Goal: Task Accomplishment & Management: Manage account settings

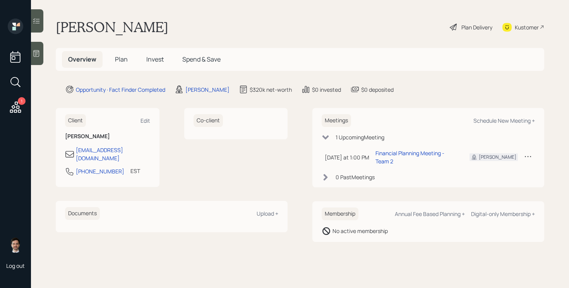
click at [115, 61] on span "Plan" at bounding box center [121, 59] width 13 height 9
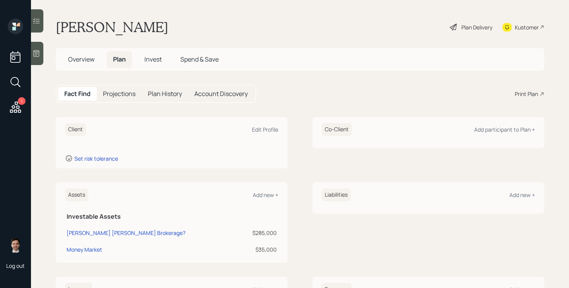
click at [87, 60] on span "Overview" at bounding box center [81, 59] width 26 height 9
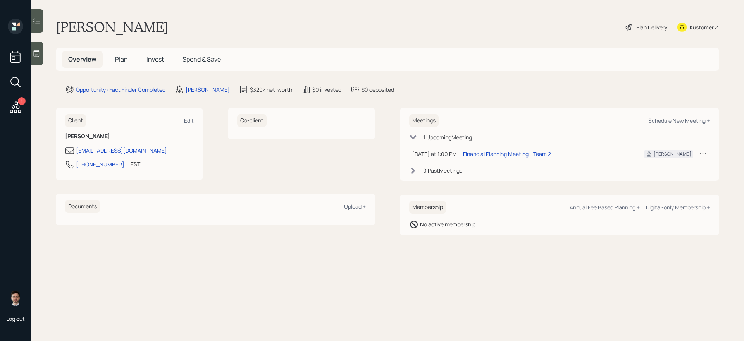
click at [122, 60] on span "Plan" at bounding box center [121, 59] width 13 height 9
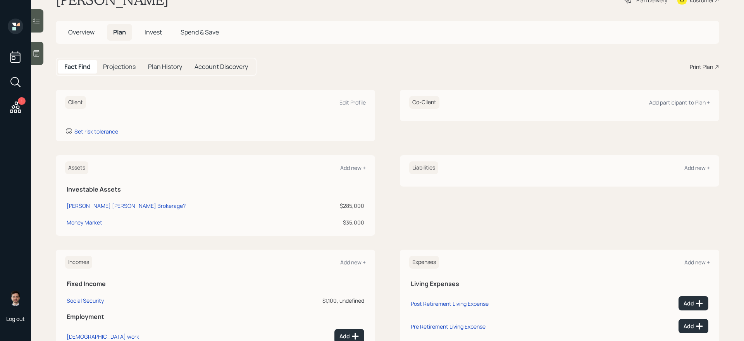
scroll to position [27, 0]
click at [96, 223] on div "Money Market" at bounding box center [85, 223] width 36 height 8
select select "taxable"
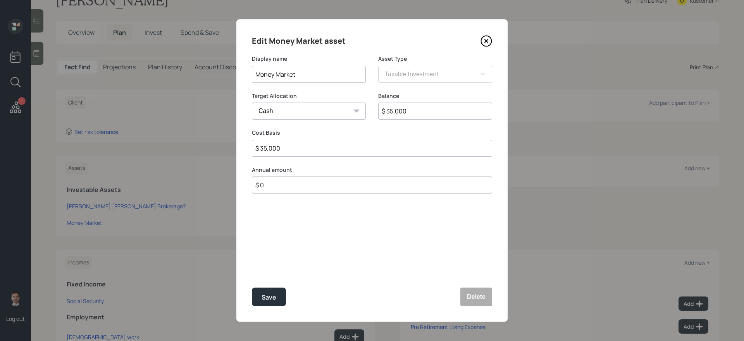
drag, startPoint x: 330, startPoint y: 78, endPoint x: 182, endPoint y: 70, distance: 148.1
click at [182, 70] on div "Edit Money Market asset Display name Money Market Asset Type SEP IRA IRA Roth I…" at bounding box center [372, 170] width 744 height 341
type input "Wells Fargo Money Market"
click at [252, 288] on button "Save" at bounding box center [269, 297] width 34 height 19
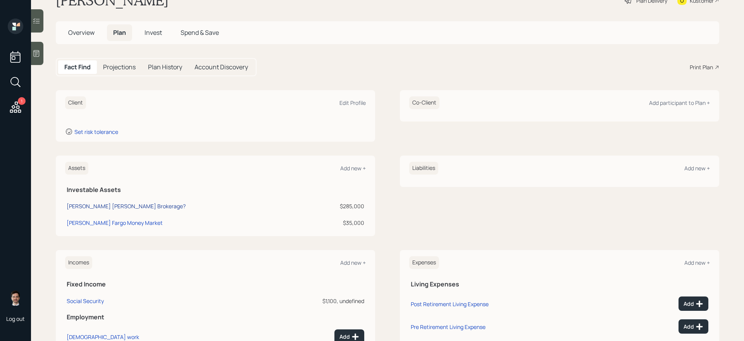
click at [98, 204] on div "Merrill Lynch Brokerage?" at bounding box center [126, 206] width 119 height 8
select select "taxable"
select select "balanced"
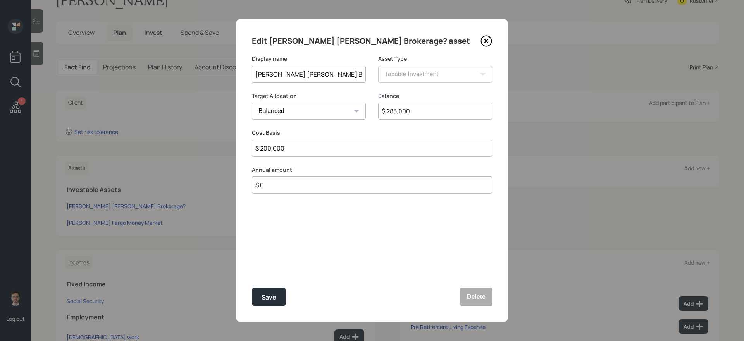
click at [423, 112] on input "$ 285,000" at bounding box center [435, 111] width 114 height 17
click at [423, 113] on input "$ 285,000" at bounding box center [435, 111] width 114 height 17
type input "$ 300,000"
click at [252, 288] on button "Save" at bounding box center [269, 297] width 34 height 19
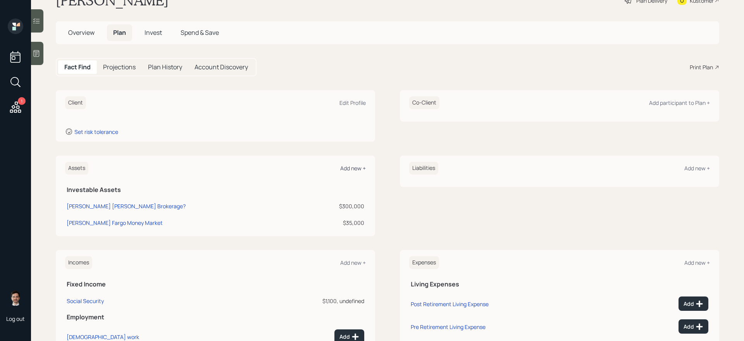
click at [351, 166] on div "Add new +" at bounding box center [353, 168] width 26 height 7
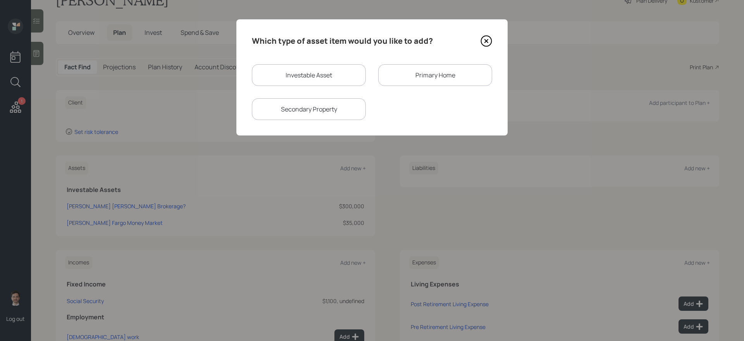
click at [304, 65] on div "Investable Asset" at bounding box center [309, 75] width 114 height 22
select select "taxable"
select select "balanced"
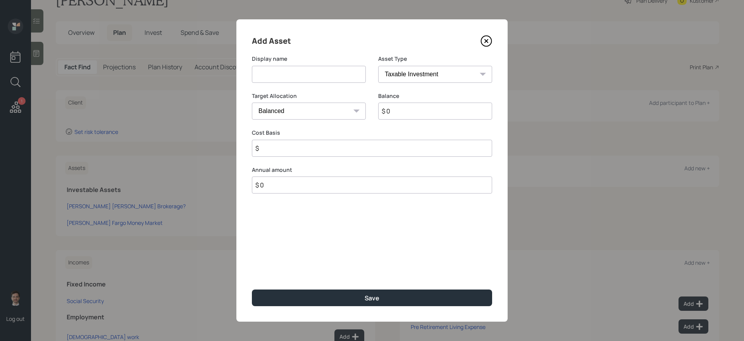
click at [297, 77] on input at bounding box center [309, 74] width 114 height 17
type input "BofA Checking"
select select "taxable"
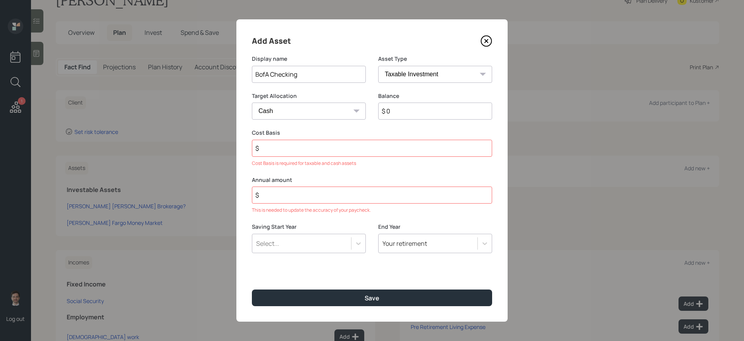
click at [281, 145] on input "$" at bounding box center [372, 148] width 240 height 17
type input "$ 1"
click at [399, 109] on input "$ 1" at bounding box center [435, 111] width 114 height 17
type input "$ 1"
click at [323, 192] on input "$" at bounding box center [372, 195] width 240 height 17
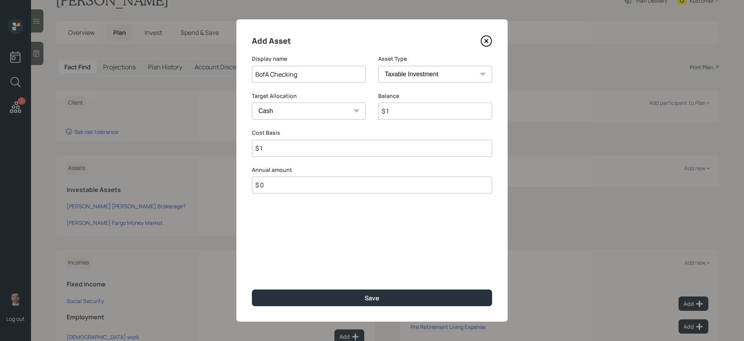
type input "$ 0"
click at [252, 288] on button "Save" at bounding box center [372, 298] width 240 height 17
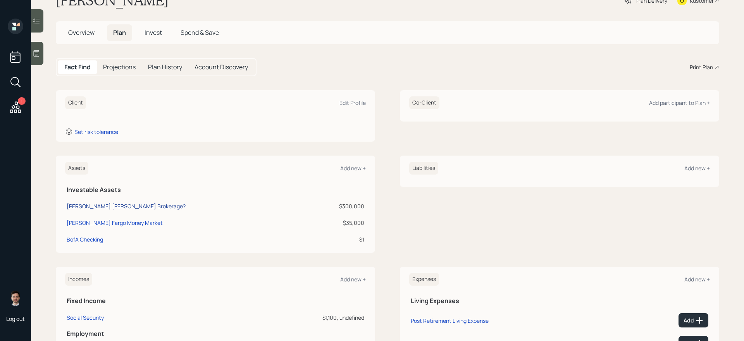
click at [101, 205] on div "Merrill Lynch Brokerage?" at bounding box center [126, 206] width 119 height 8
select select "taxable"
select select "balanced"
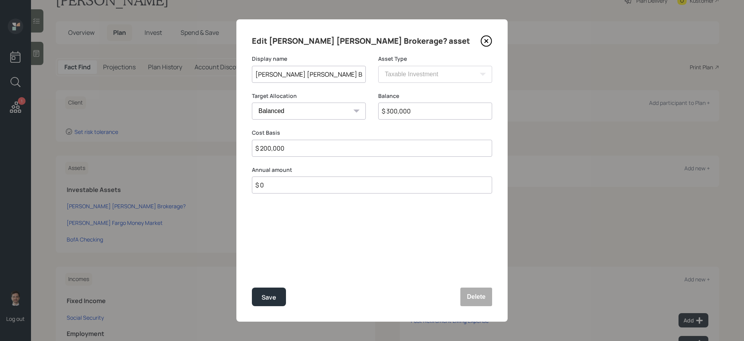
click at [345, 78] on input "Merrill Lynch Brokerage?" at bounding box center [309, 74] width 114 height 17
type input "Merrill Lynch Trust MMF"
click at [252, 288] on button "Save" at bounding box center [269, 297] width 34 height 19
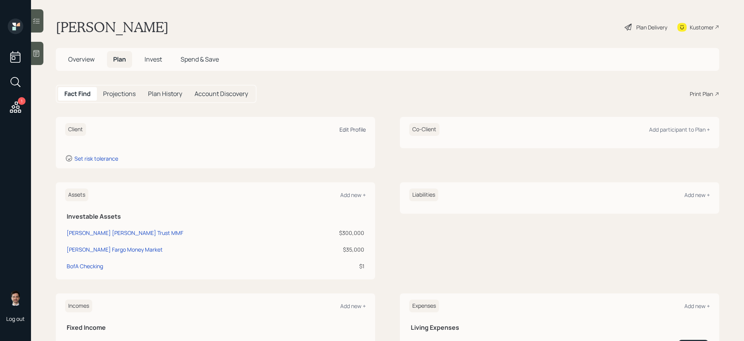
click at [352, 131] on div "Edit Profile" at bounding box center [352, 129] width 26 height 7
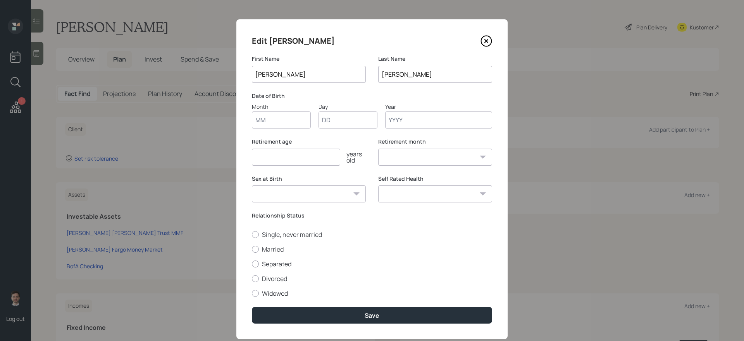
click at [326, 76] on input "Casey" at bounding box center [309, 74] width 114 height 17
click at [287, 123] on input "Month" at bounding box center [281, 120] width 59 height 17
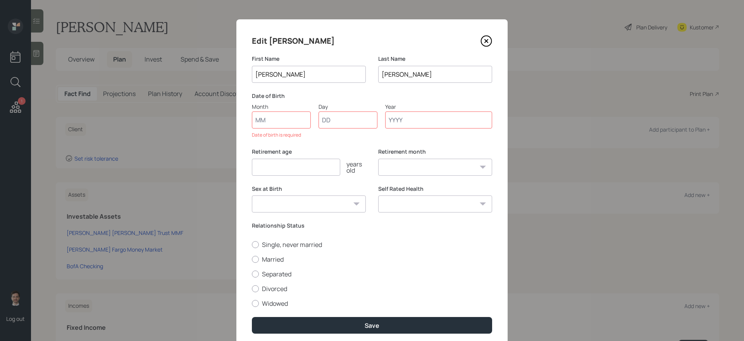
click at [307, 78] on input "Jeff" at bounding box center [309, 74] width 114 height 17
type input "Jeffrey"
type input "09"
type input "25"
type input "1949"
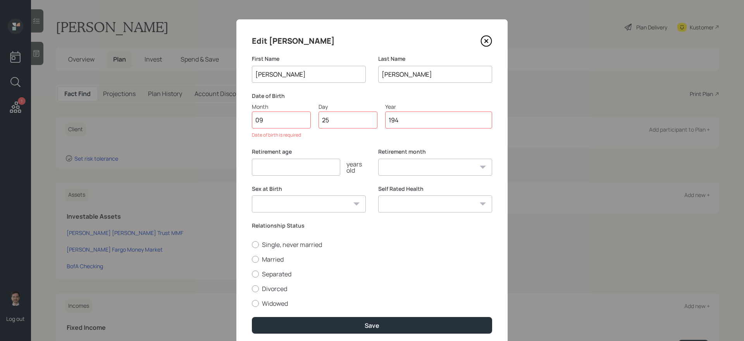
select select "9"
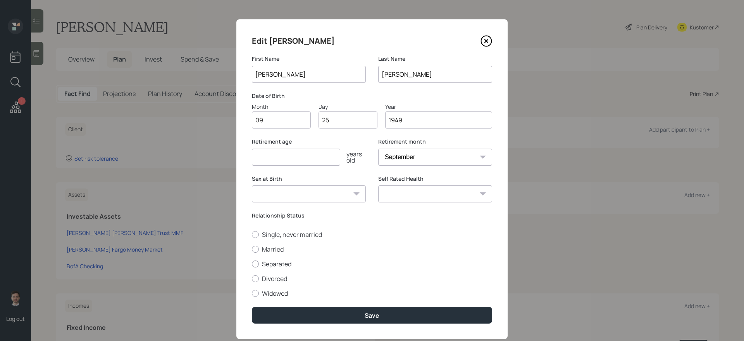
type input "1949"
click at [286, 162] on input "number" at bounding box center [296, 157] width 88 height 17
type input "65"
click at [311, 238] on label "Single, never married" at bounding box center [372, 234] width 240 height 9
click at [252, 235] on input "Single, never married" at bounding box center [251, 234] width 0 height 0
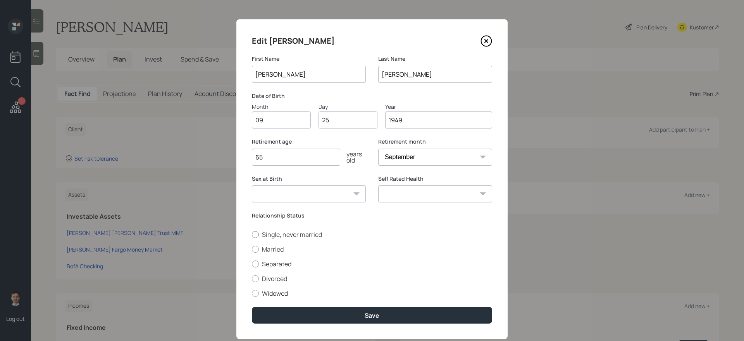
radio input "true"
click at [416, 198] on select "Excellent Very Good Good Fair Poor" at bounding box center [435, 194] width 114 height 17
select select "excellent"
click at [378, 186] on select "Excellent Very Good Good Fair Poor" at bounding box center [435, 194] width 114 height 17
click at [352, 196] on select "Male Female Other / Prefer not to say" at bounding box center [309, 194] width 114 height 17
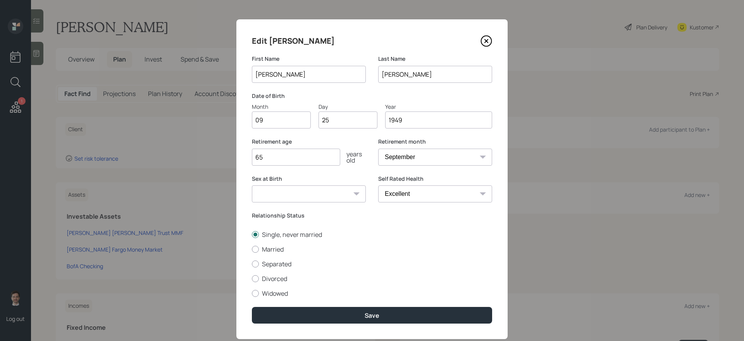
select select "male"
click at [252, 186] on select "Male Female Other / Prefer not to say" at bounding box center [309, 194] width 114 height 17
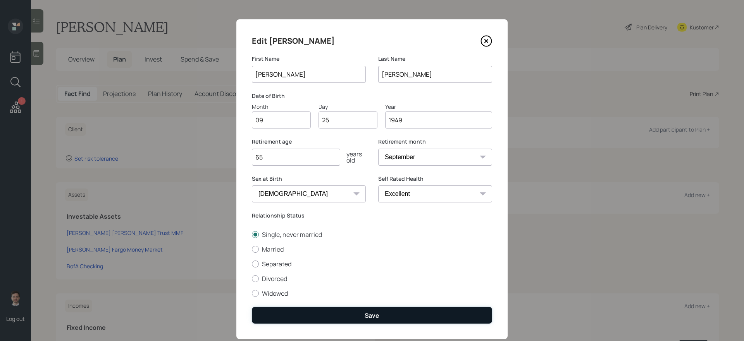
click at [342, 288] on button "Save" at bounding box center [372, 315] width 240 height 17
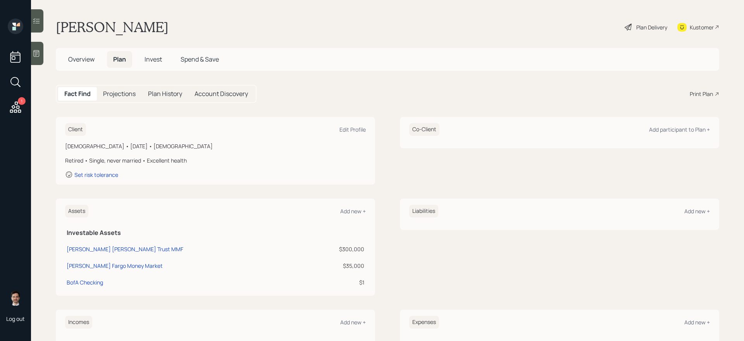
click at [569, 28] on div "Plan Delivery" at bounding box center [651, 27] width 31 height 8
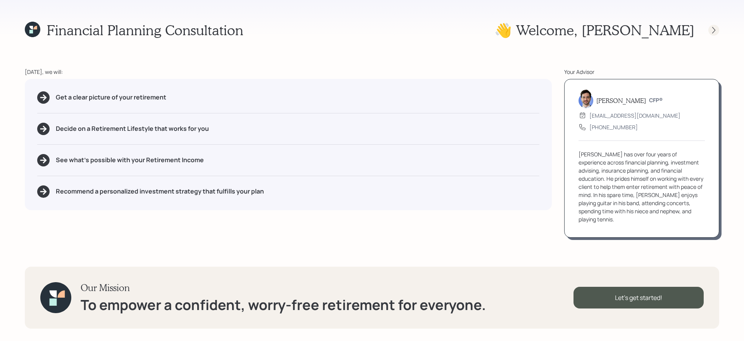
click at [569, 31] on icon at bounding box center [714, 30] width 8 height 8
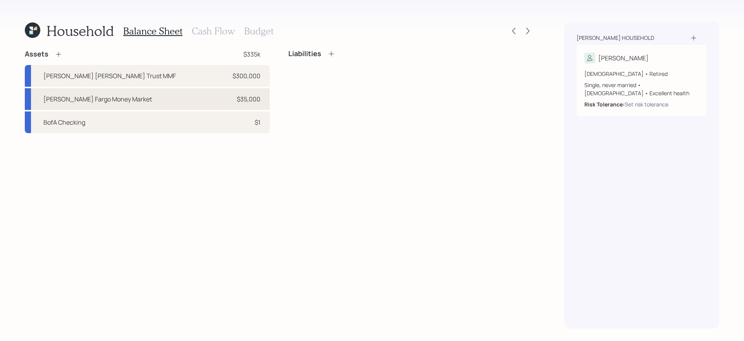
click at [163, 97] on div "Wells Fargo Money Market $35,000" at bounding box center [147, 99] width 245 height 22
select select "taxable"
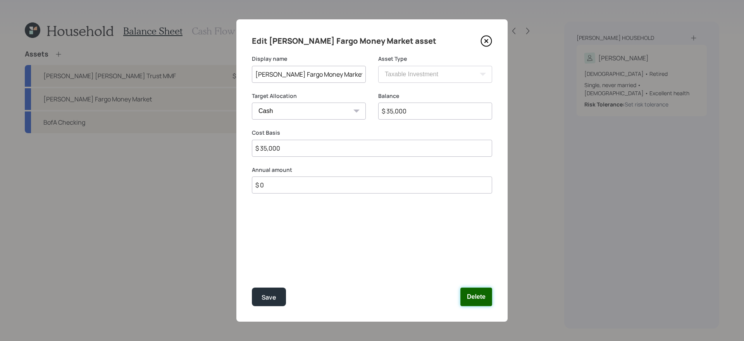
click at [490, 288] on button "Delete" at bounding box center [476, 297] width 32 height 19
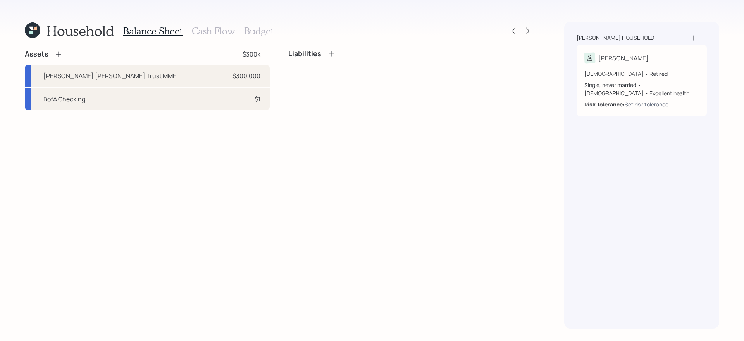
click at [479, 288] on div "Assets $300k Merrill Lynch Trust MMF $300,000 BofA Checking $1 Liabilities" at bounding box center [279, 189] width 508 height 279
click at [181, 101] on div "BofA Checking $1" at bounding box center [147, 99] width 245 height 22
select select "taxable"
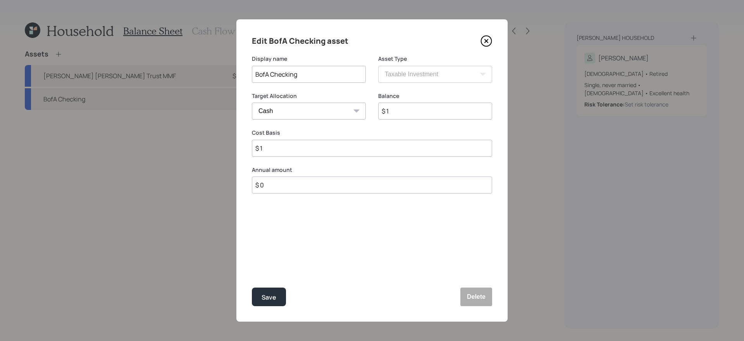
click at [402, 108] on input "$ 1" at bounding box center [435, 111] width 114 height 17
type input "$ 12"
type input "$ 120"
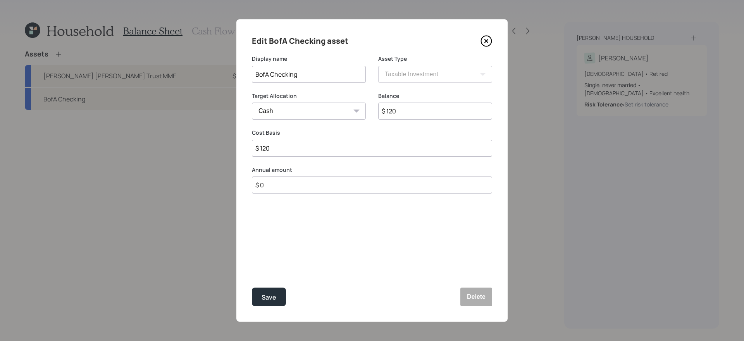
type input "$ 1,200"
type input "$ 12,000"
type input "$ 120,000"
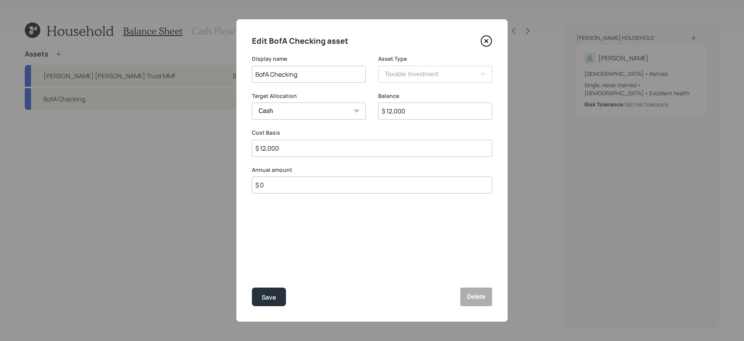
type input "$ 120,000"
type input "$ 12,000"
type input "$ 1,200"
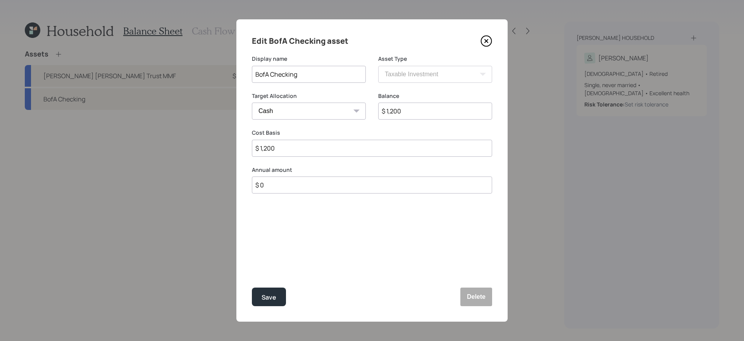
type input "$ 120"
type input "$ 12"
type input "$ 1"
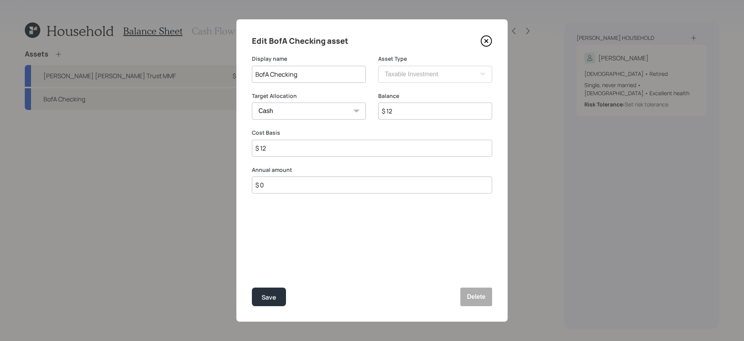
type input "$ 1"
type input "$"
type input "$ 2"
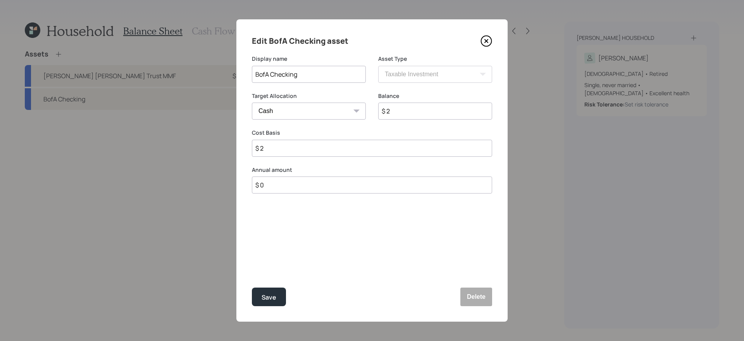
type input "$ 20"
type input "$ 200"
type input "$ 2,000"
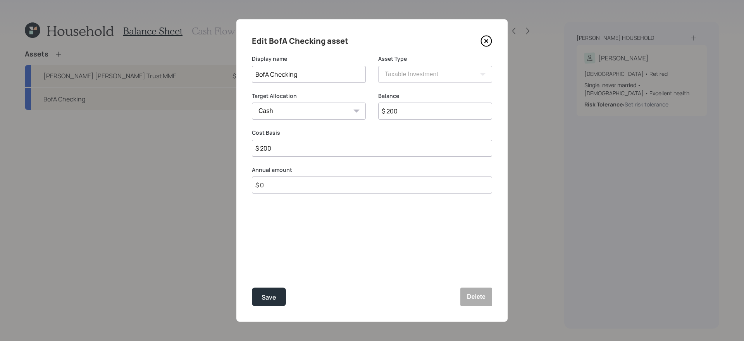
type input "$ 2,000"
type input "$ 20,000"
click at [269, 288] on div "Save" at bounding box center [268, 297] width 15 height 10
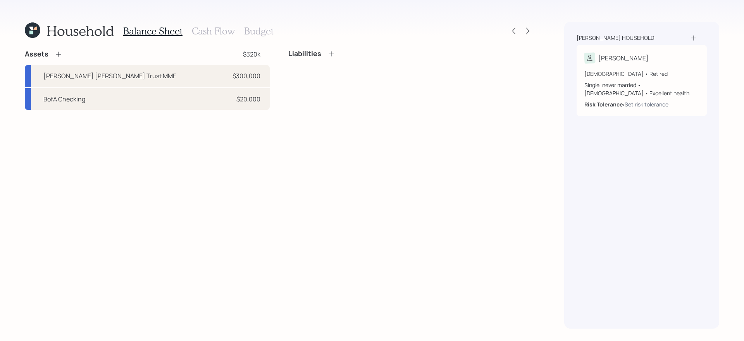
click at [202, 32] on h3 "Cash Flow" at bounding box center [213, 31] width 43 height 11
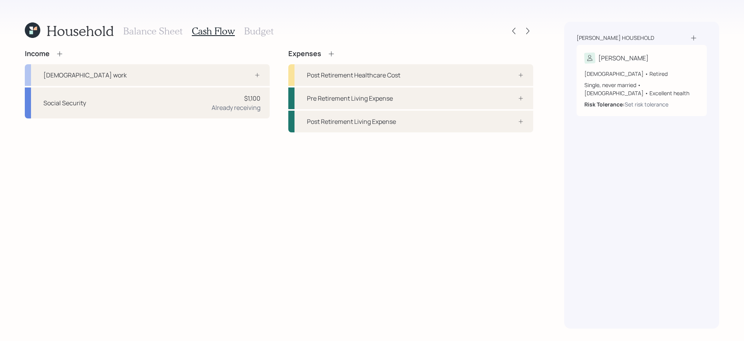
click at [246, 178] on div "Income Full-time work Social Security $1,100 Already receiving Expenses Post Re…" at bounding box center [279, 189] width 508 height 279
click at [153, 30] on h3 "Balance Sheet" at bounding box center [152, 31] width 59 height 11
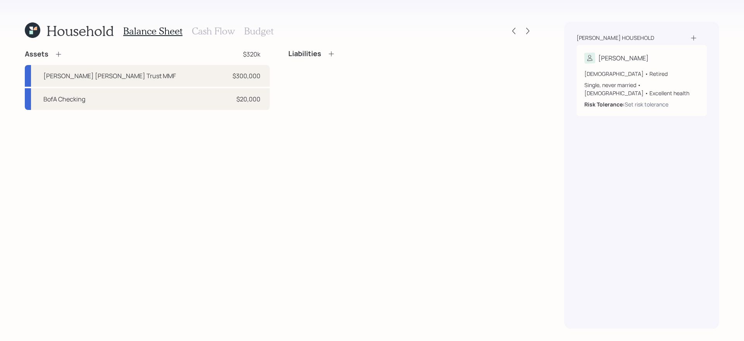
click at [58, 58] on div "Assets" at bounding box center [44, 54] width 38 height 9
click at [58, 52] on icon at bounding box center [58, 54] width 5 height 5
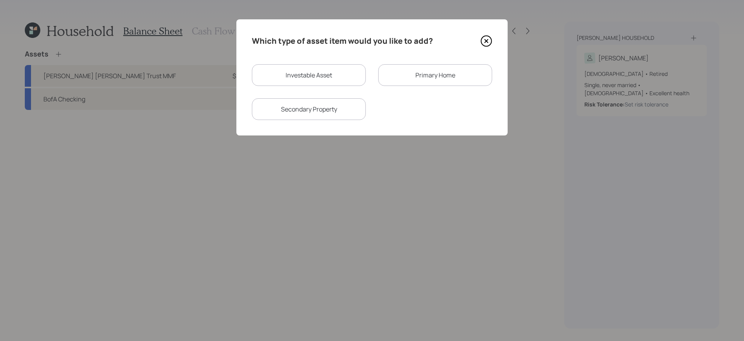
click at [334, 73] on div "Investable Asset" at bounding box center [309, 75] width 114 height 22
select select "taxable"
select select "balanced"
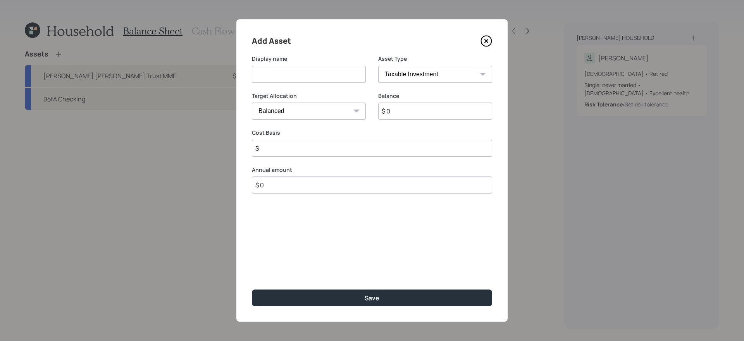
click at [320, 78] on input at bounding box center [309, 74] width 114 height 17
click at [445, 76] on select "SEP IRA IRA Roth IRA 401(k) Roth 401(k) 403(b) Roth 403(b) 457(b) Roth 457(b) H…" at bounding box center [435, 74] width 114 height 17
click at [413, 120] on div "Balance $ 0" at bounding box center [435, 110] width 114 height 37
click at [418, 110] on input "$ 0" at bounding box center [435, 111] width 114 height 17
click at [413, 116] on input "$ 0" at bounding box center [435, 111] width 114 height 17
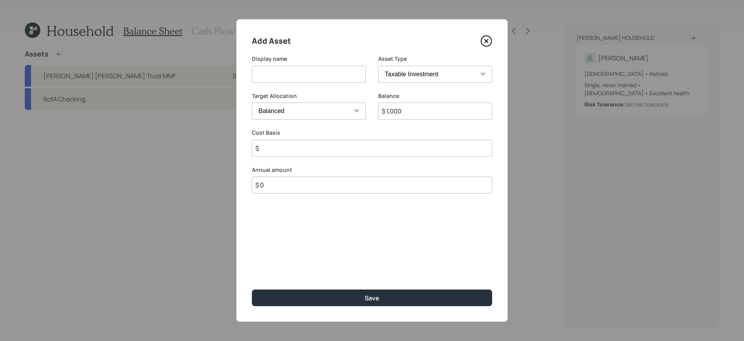
type input "$ 1,000"
click at [346, 85] on div "Display name" at bounding box center [309, 73] width 114 height 37
click at [341, 77] on input at bounding box center [309, 74] width 114 height 17
type input "Wells Fargo Bank"
click at [316, 148] on input "$" at bounding box center [372, 148] width 240 height 17
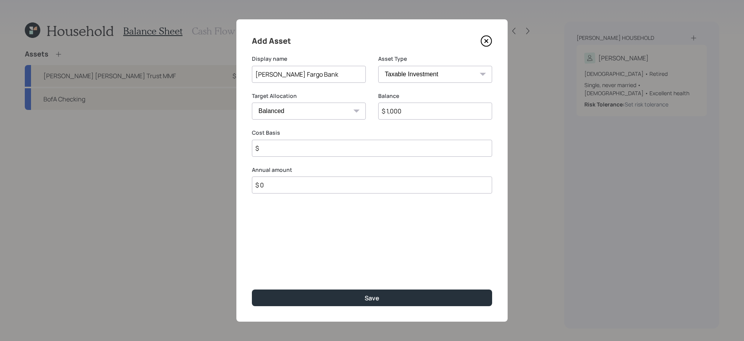
click at [405, 76] on select "SEP IRA IRA Roth IRA 401(k) Roth 401(k) 403(b) Roth 403(b) 457(b) Roth 457(b) H…" at bounding box center [435, 74] width 114 height 17
select select "emergency_fund"
click at [378, 66] on select "SEP IRA IRA Roth IRA 401(k) Roth 401(k) 403(b) Roth 403(b) 457(b) Roth 457(b) H…" at bounding box center [435, 74] width 114 height 17
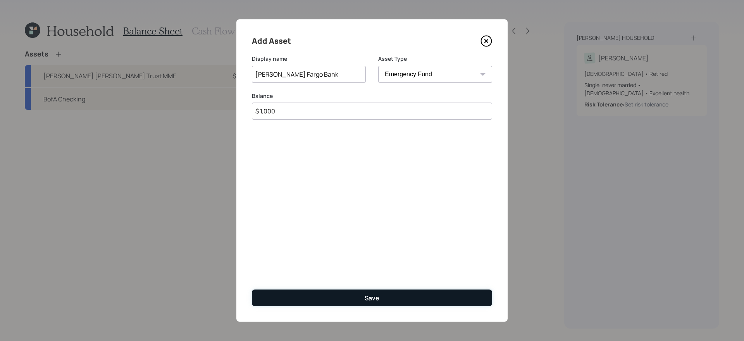
click at [342, 288] on button "Save" at bounding box center [372, 298] width 240 height 17
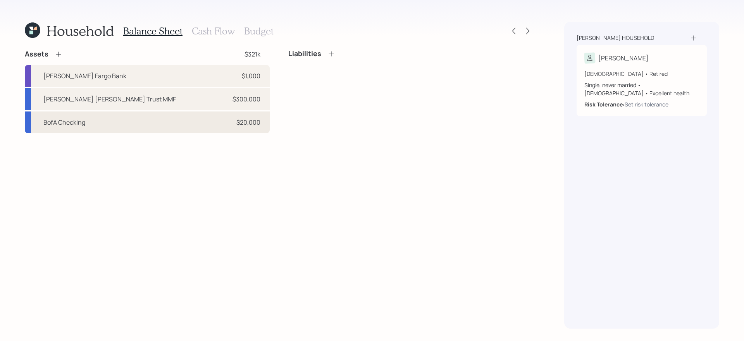
click at [216, 124] on div "BofA Checking $20,000" at bounding box center [147, 123] width 245 height 22
select select "taxable"
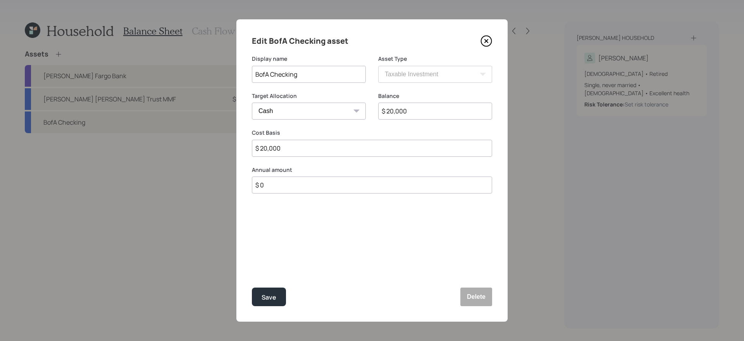
click at [486, 38] on icon at bounding box center [486, 41] width 12 height 12
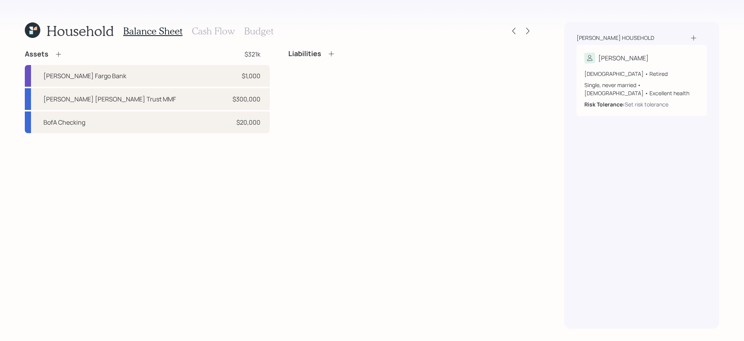
click at [204, 34] on h3 "Cash Flow" at bounding box center [213, 31] width 43 height 11
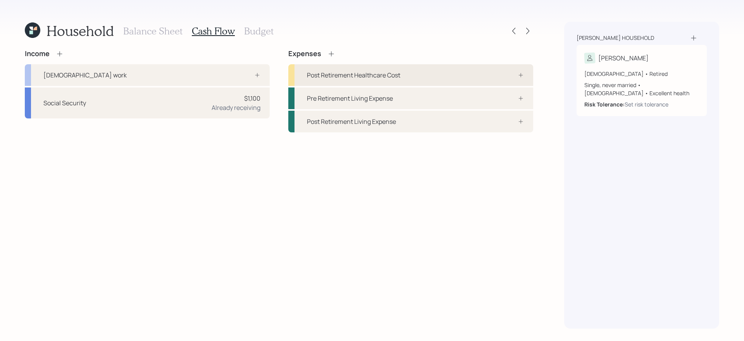
click at [444, 71] on div "Post Retirement Healthcare Cost" at bounding box center [410, 75] width 245 height 22
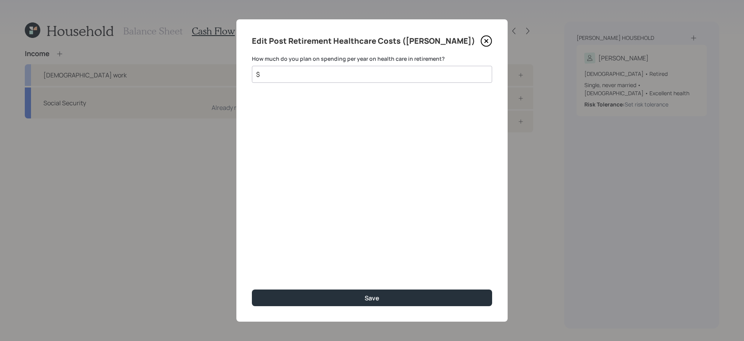
click at [390, 72] on input "$" at bounding box center [368, 74] width 227 height 9
type input "$ 4,000"
click at [252, 288] on button "Save" at bounding box center [372, 298] width 240 height 17
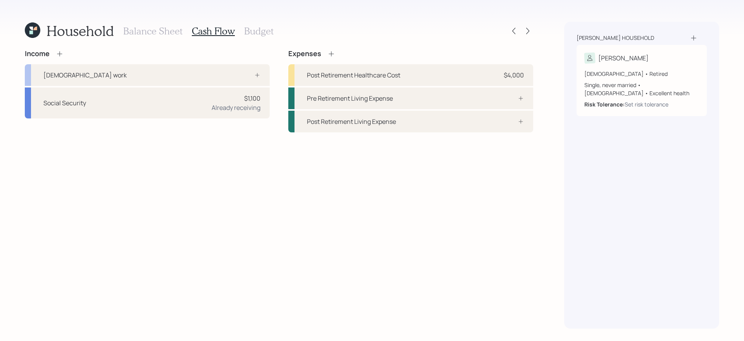
click at [266, 34] on h3 "Budget" at bounding box center [258, 31] width 29 height 11
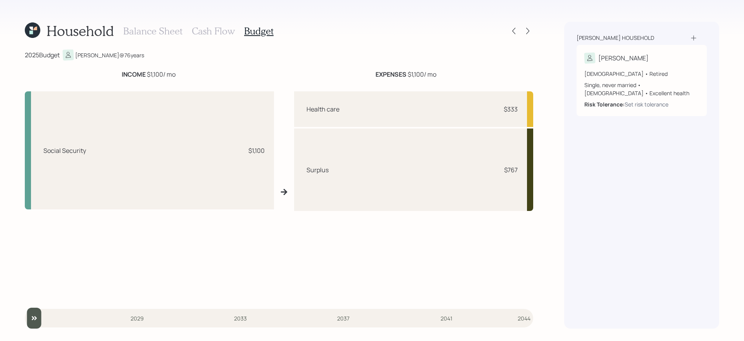
click at [211, 29] on h3 "Cash Flow" at bounding box center [213, 31] width 43 height 11
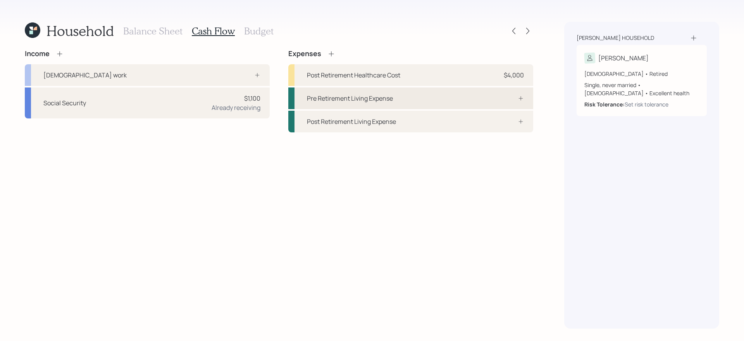
click at [498, 103] on div "Pre Retirement Living Expense" at bounding box center [410, 99] width 245 height 22
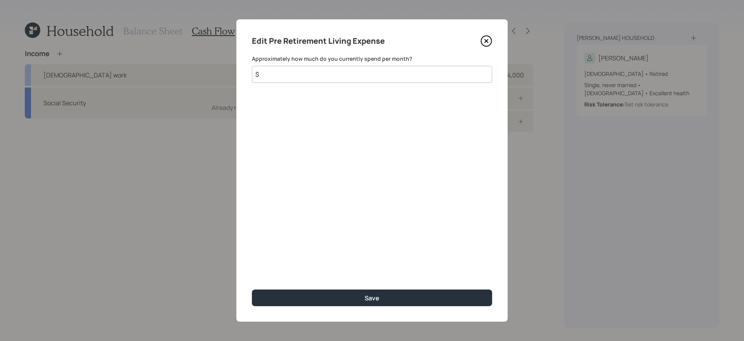
click at [368, 74] on input "$" at bounding box center [372, 74] width 240 height 17
type input "$ 3,500"
click at [252, 288] on button "Save" at bounding box center [372, 298] width 240 height 17
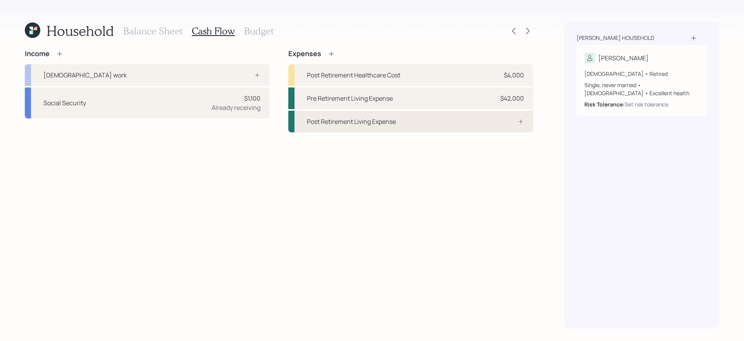
click at [442, 119] on div "Post Retirement Living Expense" at bounding box center [410, 122] width 245 height 22
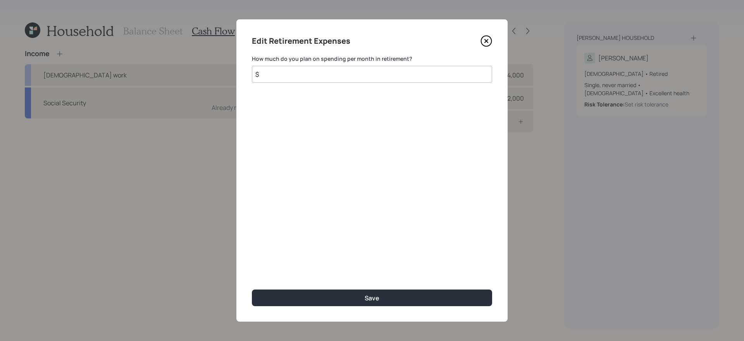
click at [345, 73] on input "$" at bounding box center [372, 74] width 240 height 17
type input "$ 3,500"
click at [252, 288] on button "Save" at bounding box center [372, 298] width 240 height 17
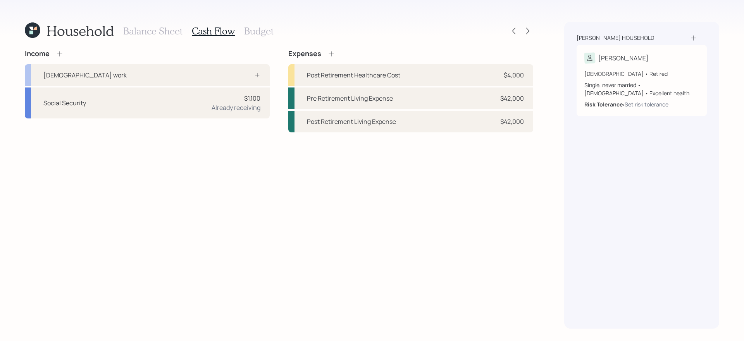
click at [265, 30] on h3 "Budget" at bounding box center [258, 31] width 29 height 11
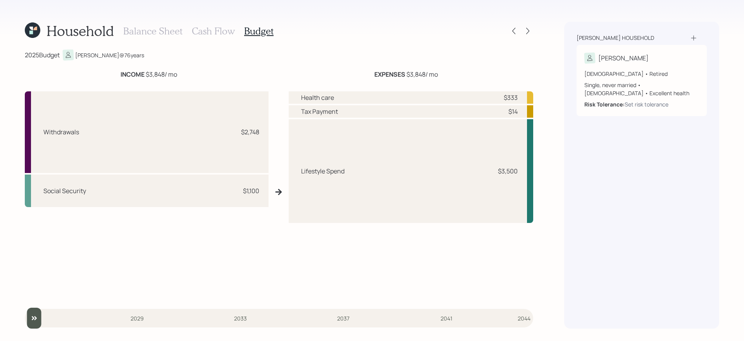
click at [215, 32] on h3 "Cash Flow" at bounding box center [213, 31] width 43 height 11
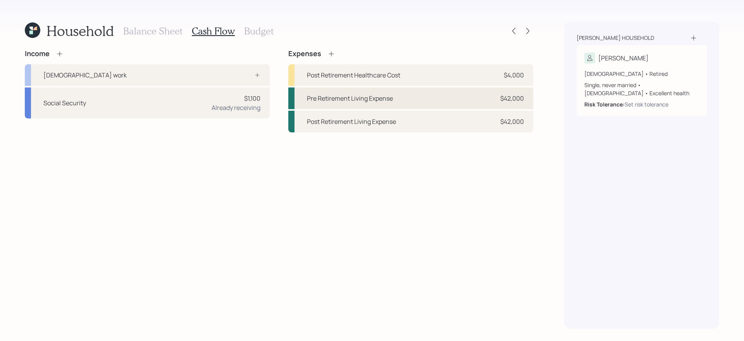
click at [465, 93] on div "Pre Retirement Living Expense $42,000" at bounding box center [410, 99] width 245 height 22
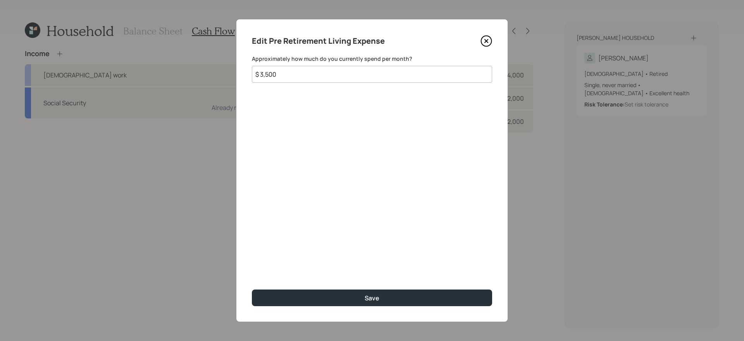
click at [361, 71] on input "$ 3,500" at bounding box center [372, 74] width 240 height 17
type input "$ 3,200"
click at [252, 288] on button "Save" at bounding box center [372, 298] width 240 height 17
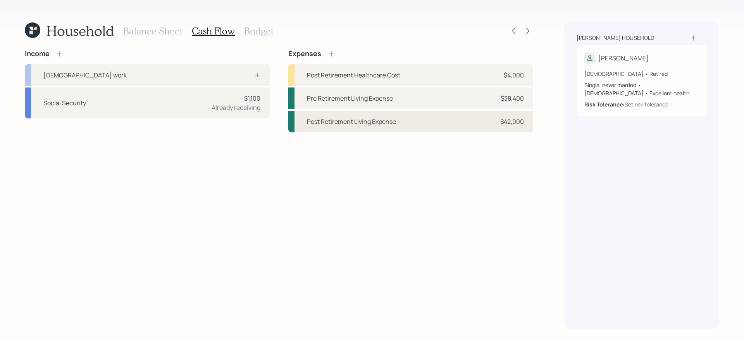
click at [429, 128] on div "Post Retirement Living Expense $42,000" at bounding box center [410, 122] width 245 height 22
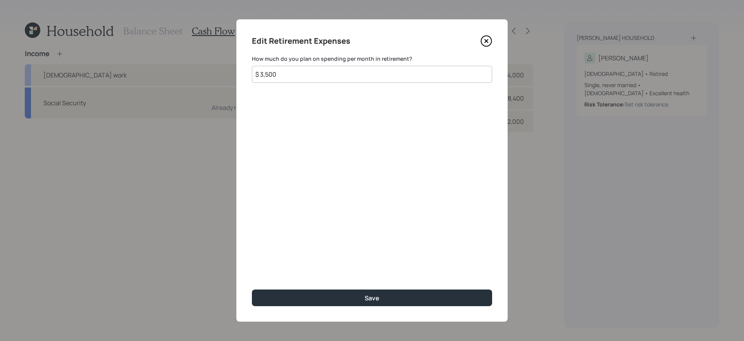
click at [383, 73] on input "$ 3,500" at bounding box center [372, 74] width 240 height 17
type input "$ 3,200"
click at [252, 288] on button "Save" at bounding box center [372, 298] width 240 height 17
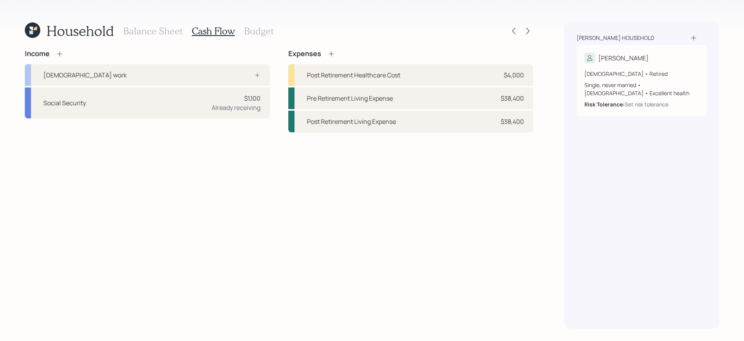
click at [270, 34] on h3 "Budget" at bounding box center [258, 31] width 29 height 11
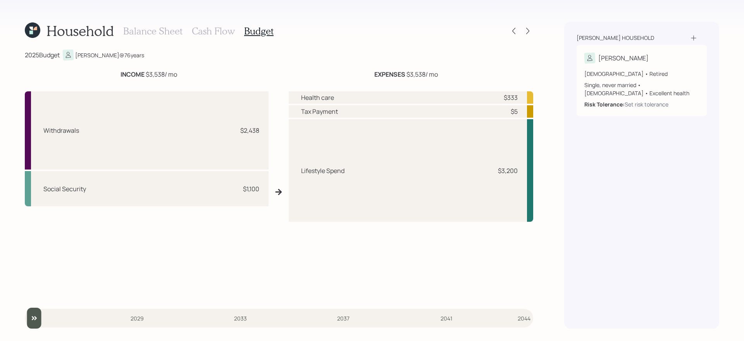
click at [202, 34] on h3 "Cash Flow" at bounding box center [213, 31] width 43 height 11
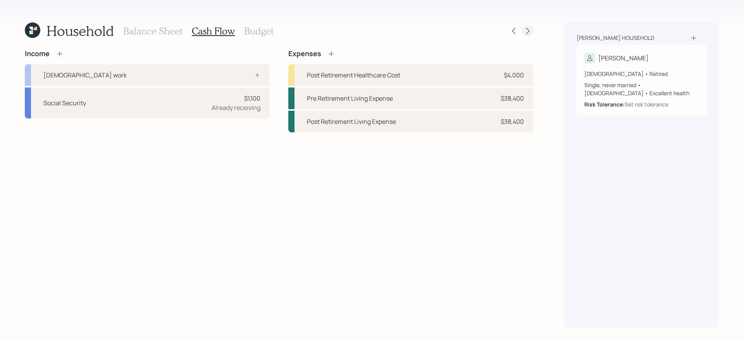
click at [527, 33] on icon at bounding box center [527, 31] width 3 height 7
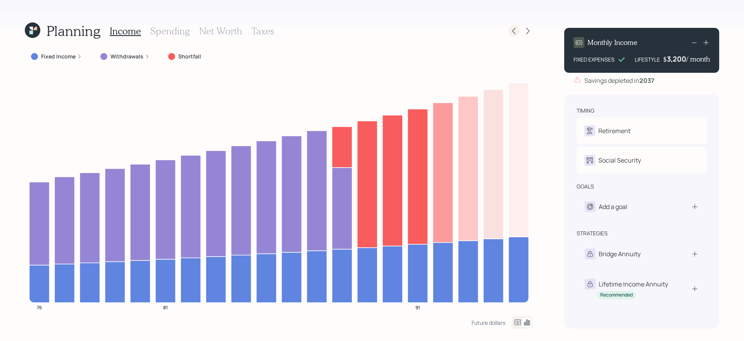
click at [512, 29] on icon at bounding box center [514, 31] width 8 height 8
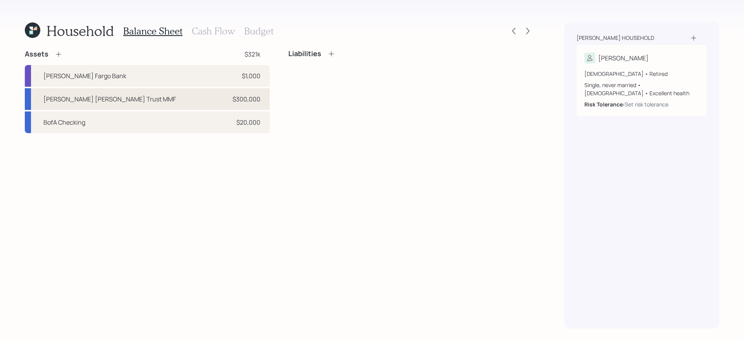
click at [132, 101] on div "Merrill Lynch Trust MMF $300,000" at bounding box center [147, 99] width 245 height 22
select select "taxable"
select select "balanced"
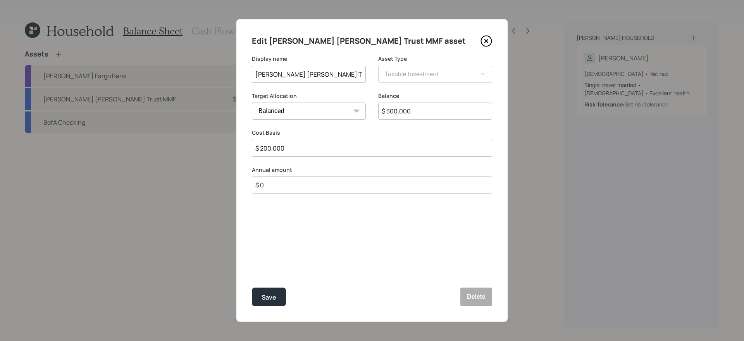
click at [489, 38] on icon at bounding box center [486, 41] width 12 height 12
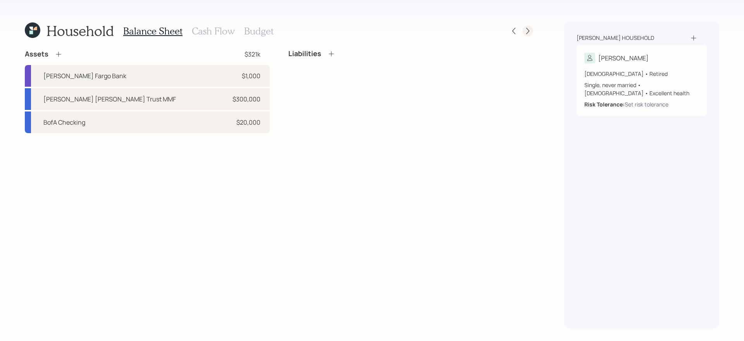
click at [526, 33] on icon at bounding box center [528, 31] width 8 height 8
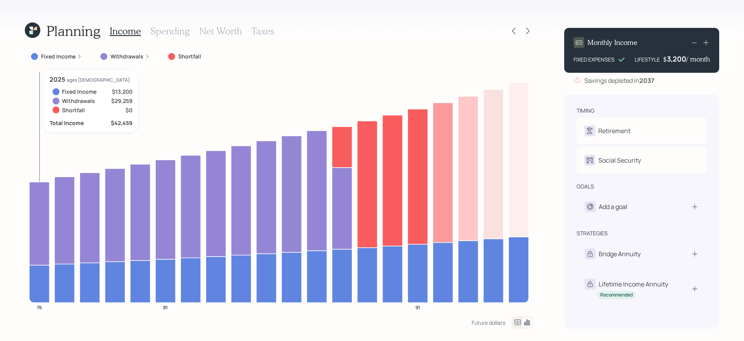
drag, startPoint x: 31, startPoint y: 217, endPoint x: 20, endPoint y: 217, distance: 11.2
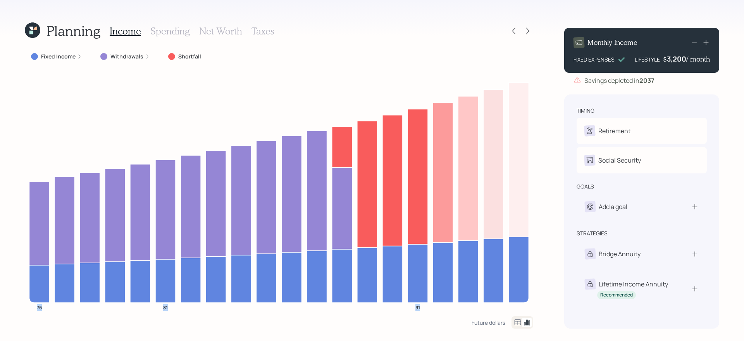
click at [19, 232] on div "Planning Income Spending Net Worth Taxes Fixed Income Withdrawals Shortfall 76 …" at bounding box center [372, 170] width 744 height 341
click at [530, 28] on icon at bounding box center [528, 31] width 8 height 8
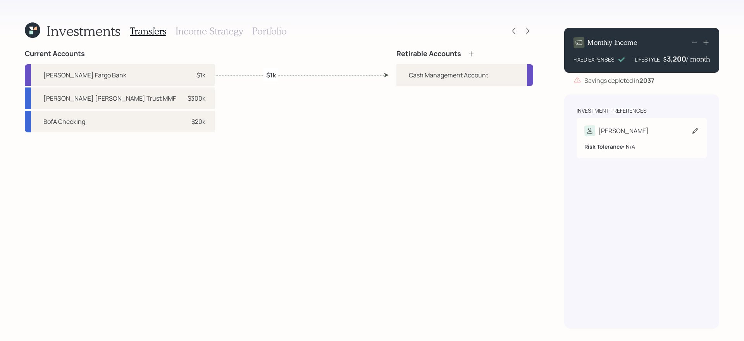
click at [569, 122] on div "Jeffrey Risk Tolerance: N/A" at bounding box center [641, 138] width 130 height 41
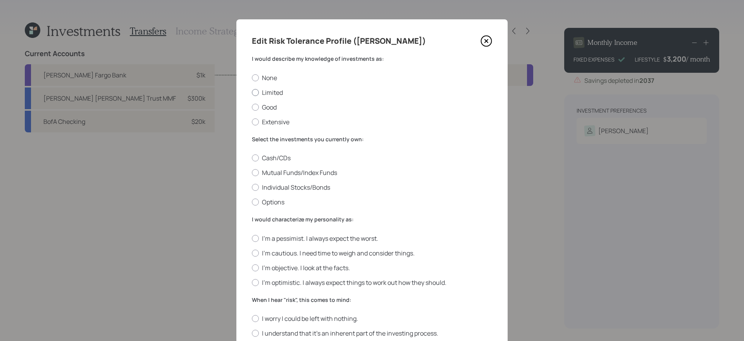
click at [276, 90] on label "Limited" at bounding box center [372, 92] width 240 height 9
click at [252, 92] on input "Limited" at bounding box center [251, 92] width 0 height 0
radio input "true"
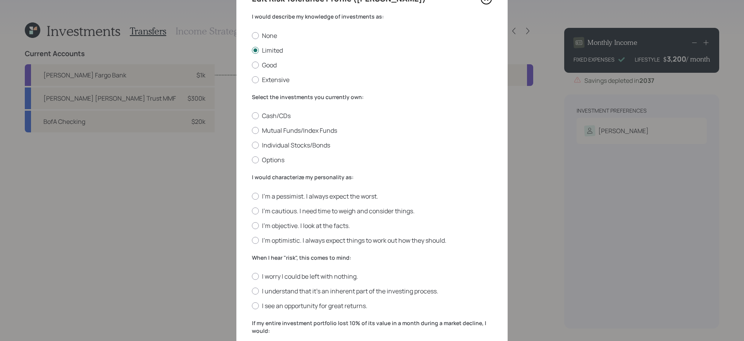
scroll to position [42, 0]
click at [273, 119] on label "Cash/CDs" at bounding box center [372, 116] width 240 height 9
click at [252, 117] on input "Cash/CDs" at bounding box center [251, 116] width 0 height 0
radio input "true"
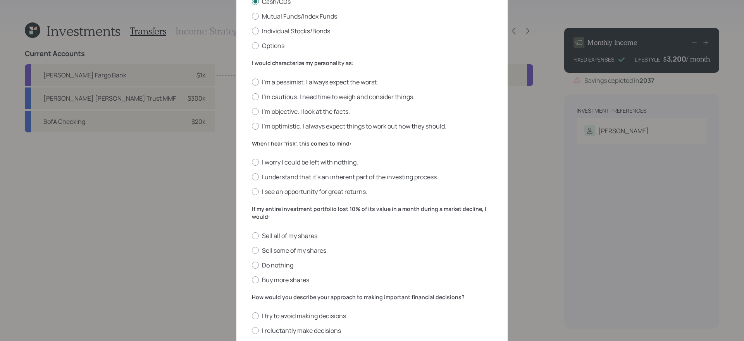
scroll to position [156, 0]
click at [374, 96] on label "I'm cautious. I need time to weigh and consider things." at bounding box center [372, 97] width 240 height 9
click at [252, 97] on input "I'm cautious. I need time to weigh and consider things." at bounding box center [251, 97] width 0 height 0
radio input "true"
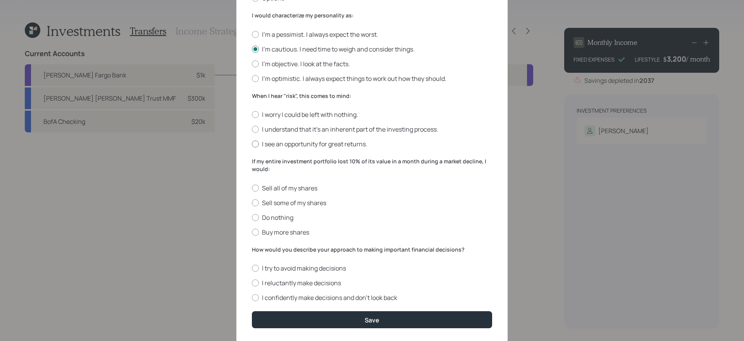
scroll to position [213, 0]
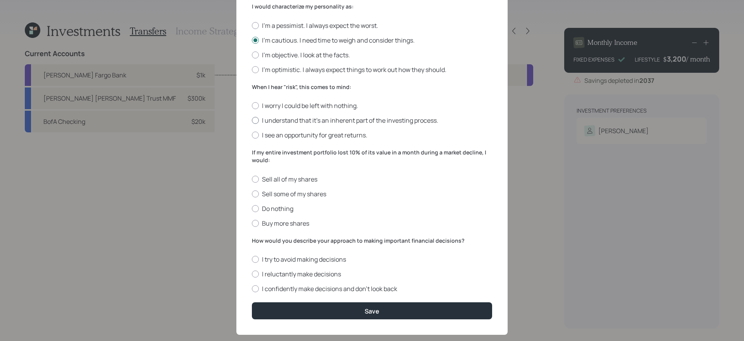
click at [375, 120] on label "I understand that it’s an inherent part of the investing process." at bounding box center [372, 120] width 240 height 9
click at [252, 120] on input "I understand that it’s an inherent part of the investing process." at bounding box center [251, 120] width 0 height 0
radio input "true"
click at [374, 191] on label "Sell some of my shares" at bounding box center [372, 194] width 240 height 9
click at [252, 194] on input "Sell some of my shares" at bounding box center [251, 194] width 0 height 0
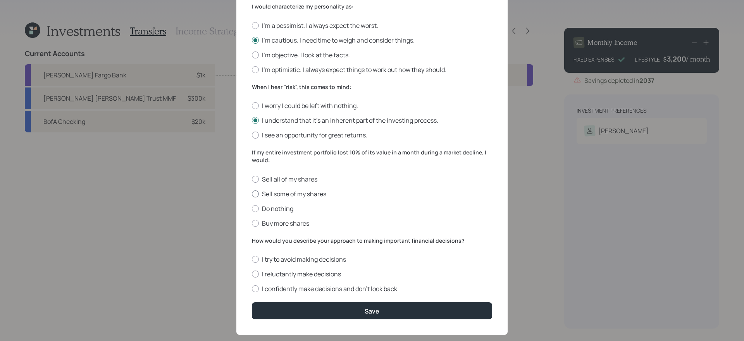
radio input "true"
click at [342, 288] on label "I confidently make decisions and don’t look back" at bounding box center [372, 289] width 240 height 9
click at [252, 288] on input "I confidently make decisions and don’t look back" at bounding box center [251, 289] width 0 height 0
radio input "true"
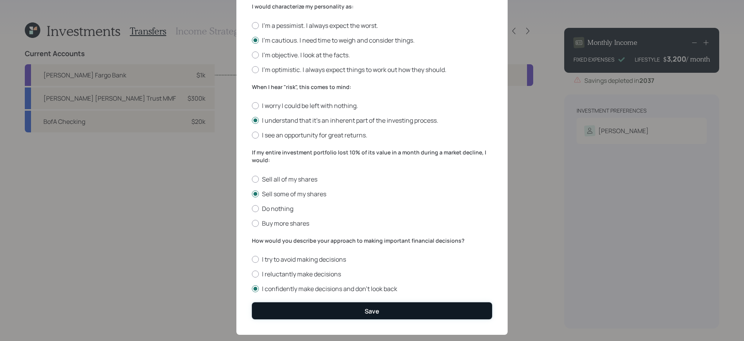
click at [422, 288] on button "Save" at bounding box center [372, 311] width 240 height 17
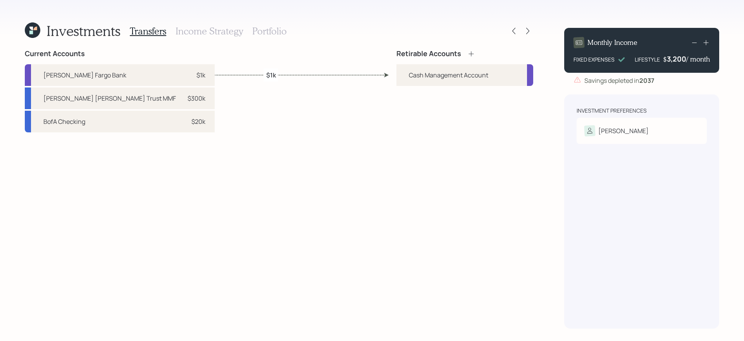
click at [469, 52] on icon at bounding box center [471, 54] width 8 height 8
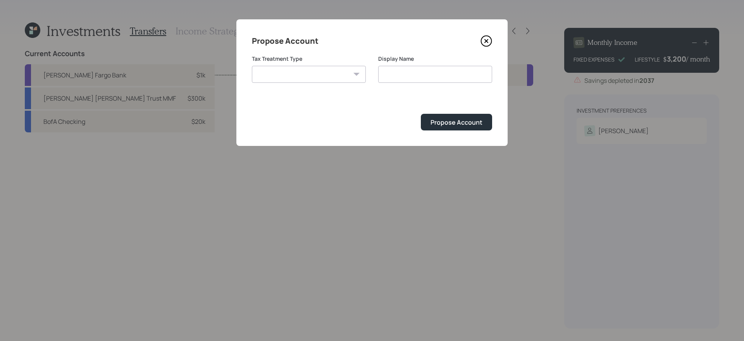
click at [485, 38] on icon at bounding box center [486, 41] width 12 height 12
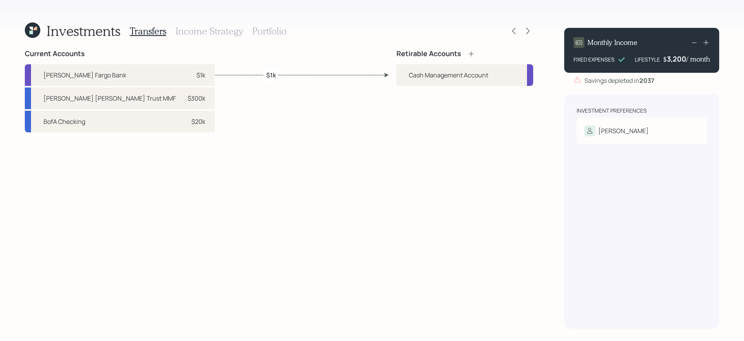
click at [468, 52] on icon at bounding box center [471, 54] width 8 height 8
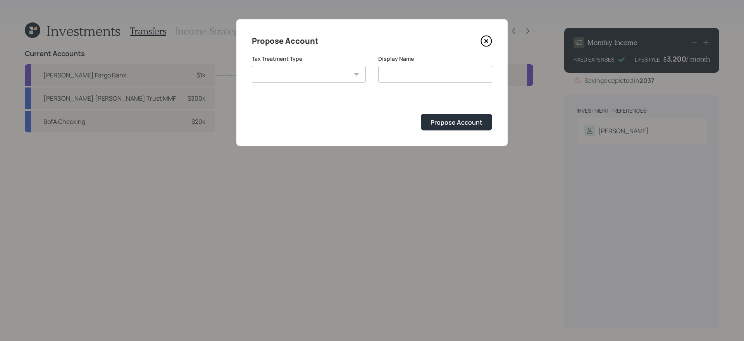
click at [304, 72] on select "Roth Taxable Traditional" at bounding box center [309, 74] width 114 height 17
select select "taxable"
click at [252, 66] on select "Roth Taxable Traditional" at bounding box center [309, 74] width 114 height 17
type input "Taxable"
click at [453, 124] on div "Propose Account" at bounding box center [456, 122] width 52 height 9
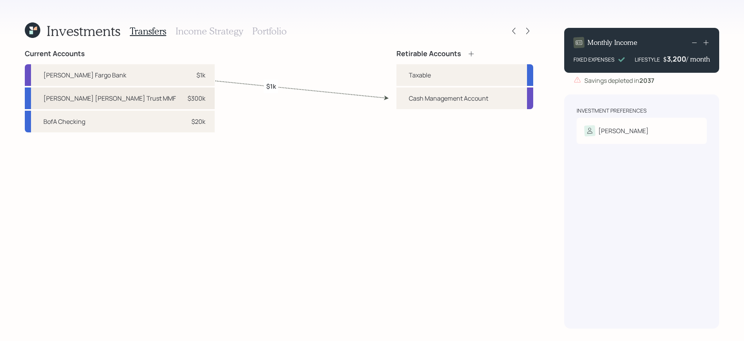
click at [101, 102] on div "Merrill Lynch Trust MMF" at bounding box center [109, 98] width 132 height 9
click at [449, 76] on div "Taxable" at bounding box center [464, 75] width 137 height 22
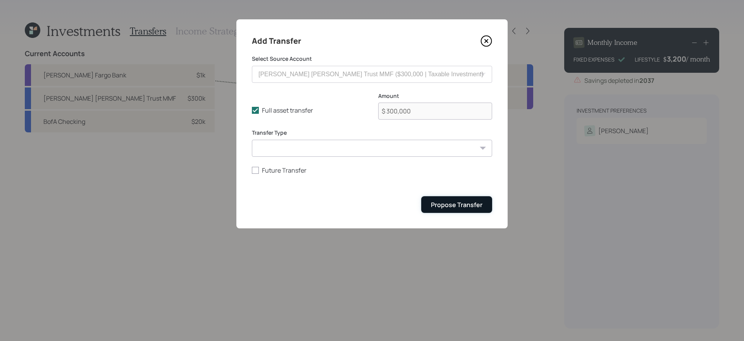
click at [442, 202] on div "Propose Transfer" at bounding box center [457, 205] width 52 height 9
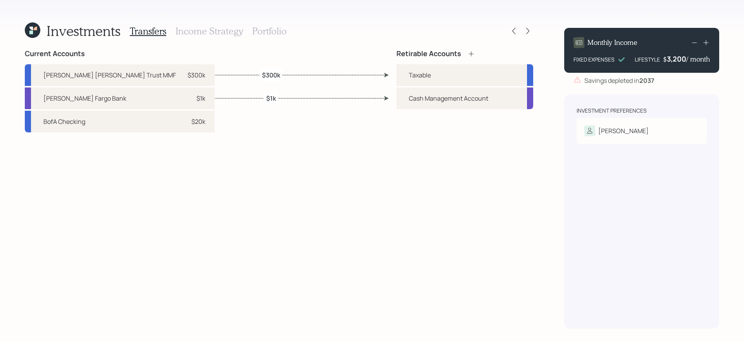
click at [212, 30] on h3 "Income Strategy" at bounding box center [208, 31] width 67 height 11
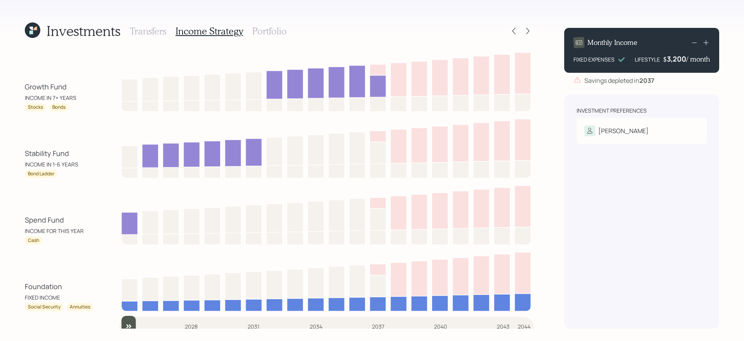
click at [48, 152] on div "Stability Fund" at bounding box center [47, 153] width 44 height 10
drag, startPoint x: 26, startPoint y: 221, endPoint x: 108, endPoint y: 219, distance: 81.8
click at [108, 219] on div "Spend Fund INCOME FOR THIS YEAR Cash" at bounding box center [279, 214] width 508 height 62
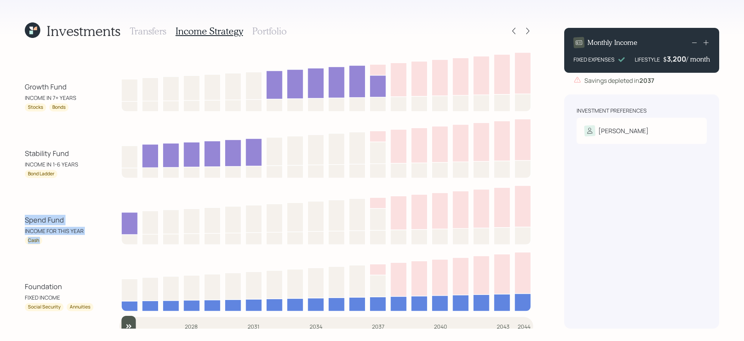
click at [18, 225] on div "Investments Transfers Income Strategy Portfolio Growth Fund INCOME IN 7+ YEARS …" at bounding box center [372, 170] width 744 height 341
click at [278, 30] on h3 "Portfolio" at bounding box center [269, 31] width 34 height 11
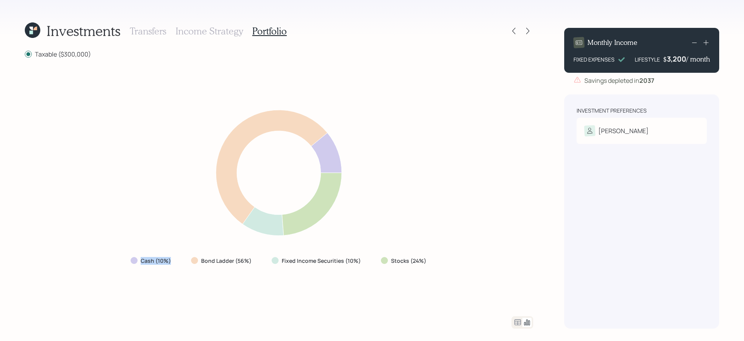
drag, startPoint x: 122, startPoint y: 265, endPoint x: 177, endPoint y: 261, distance: 54.8
click at [177, 261] on div "Cash (10%) Bond Ladder (56%) Fixed Income Securities (10%) Stocks (24%)" at bounding box center [279, 187] width 508 height 239
click at [434, 270] on div "Cash (10%) Bond Ladder (56%) Fixed Income Securities (10%) Stocks (24%)" at bounding box center [279, 187] width 508 height 239
drag, startPoint x: 271, startPoint y: 263, endPoint x: 488, endPoint y: 262, distance: 216.9
click at [488, 262] on div "Cash (10%) Bond Ladder (56%) Fixed Income Securities (10%) Stocks (24%)" at bounding box center [279, 187] width 508 height 239
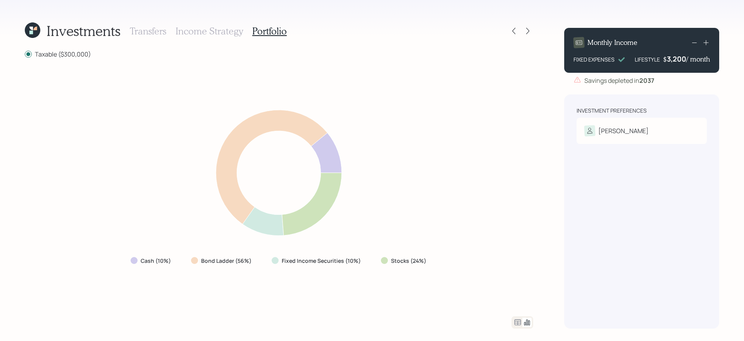
click at [425, 270] on div "Cash (10%) Bond Ladder (56%) Fixed Income Securities (10%) Stocks (24%)" at bounding box center [279, 187] width 508 height 239
drag, startPoint x: 372, startPoint y: 263, endPoint x: 457, endPoint y: 262, distance: 85.2
click at [457, 262] on div "Cash (10%) Bond Ladder (56%) Fixed Income Securities (10%) Stocks (24%)" at bounding box center [279, 187] width 508 height 239
click at [356, 272] on div "Cash (10%) Bond Ladder (56%) Fixed Income Securities (10%) Stocks (24%)" at bounding box center [279, 187] width 508 height 239
drag, startPoint x: 373, startPoint y: 264, endPoint x: 180, endPoint y: 260, distance: 192.9
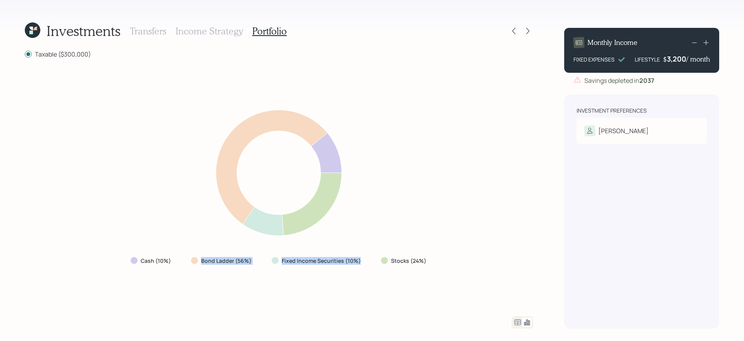
click at [180, 260] on div "Cash (10%) Bond Ladder (56%) Fixed Income Securities (10%) Stocks (24%)" at bounding box center [278, 261] width 309 height 14
drag, startPoint x: 122, startPoint y: 266, endPoint x: 174, endPoint y: 261, distance: 51.8
click at [174, 261] on div "Cash (10%) Bond Ladder (56%) Fixed Income Securities (10%) Stocks (24%)" at bounding box center [279, 187] width 508 height 239
click at [334, 282] on div "Cash (10%) Bond Ladder (56%) Fixed Income Securities (10%) Stocks (24%)" at bounding box center [279, 187] width 508 height 239
drag, startPoint x: 371, startPoint y: 265, endPoint x: 489, endPoint y: 264, distance: 118.5
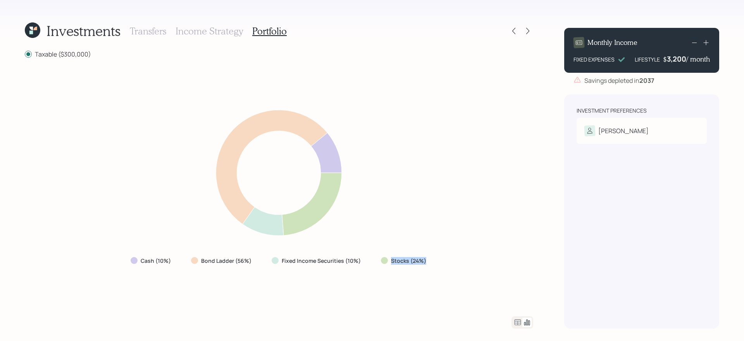
click at [489, 264] on div "Cash (10%) Bond Ladder (56%) Fixed Income Securities (10%) Stocks (24%)" at bounding box center [279, 187] width 508 height 239
click at [488, 264] on div "Cash (10%) Bond Ladder (56%) Fixed Income Securities (10%) Stocks (24%)" at bounding box center [279, 187] width 508 height 239
click at [518, 288] on icon at bounding box center [517, 322] width 9 height 9
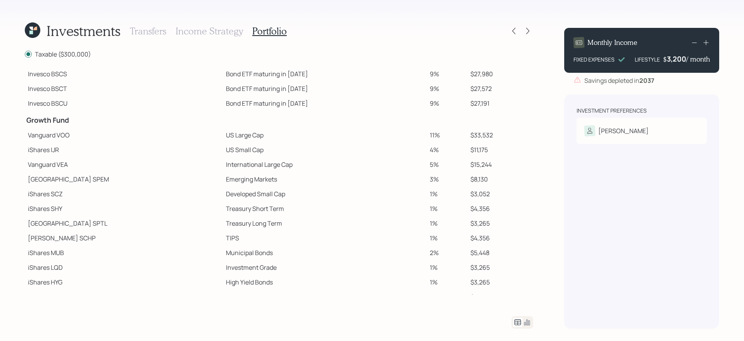
scroll to position [110, 0]
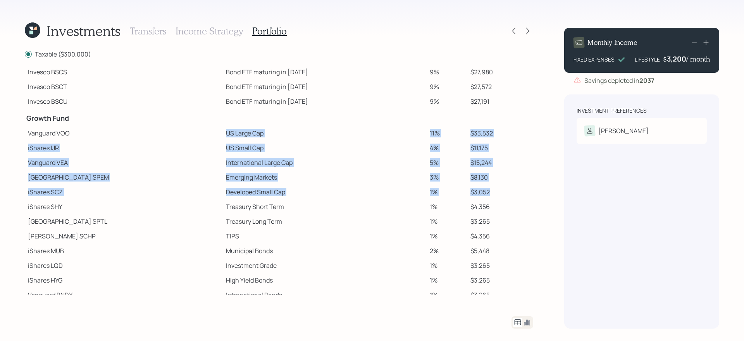
drag, startPoint x: 171, startPoint y: 136, endPoint x: 487, endPoint y: 196, distance: 322.1
click at [487, 196] on tbody "Spend Fund CASH Cash 9% $27,430 CASH Cash (Account Management) 1% $3,000 Stabil…" at bounding box center [279, 137] width 508 height 360
click at [223, 134] on td "US Large Cap" at bounding box center [325, 133] width 204 height 15
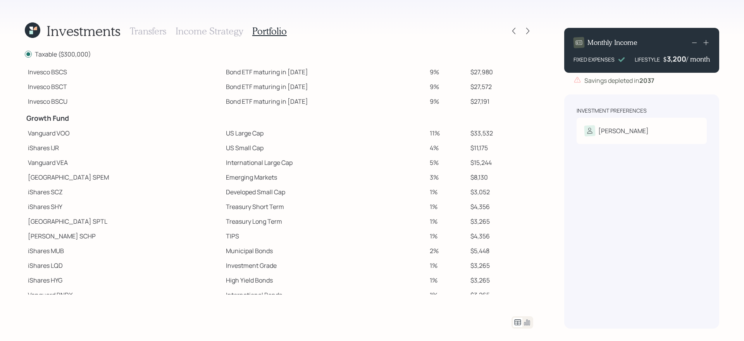
click at [223, 134] on td "US Large Cap" at bounding box center [325, 133] width 204 height 15
click at [223, 149] on td "US Small Cap" at bounding box center [325, 148] width 204 height 15
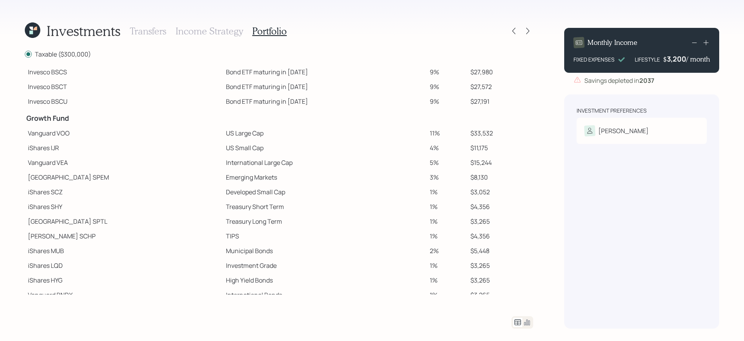
click at [223, 171] on td "Emerging Markets" at bounding box center [325, 177] width 204 height 15
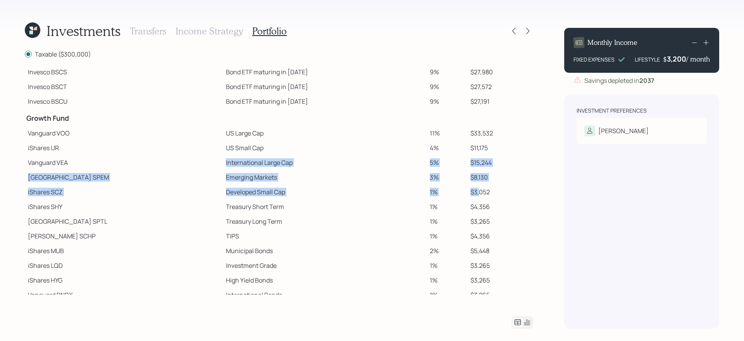
drag, startPoint x: 177, startPoint y: 163, endPoint x: 470, endPoint y: 193, distance: 294.3
click at [470, 193] on tbody "Spend Fund CASH Cash 9% $27,430 CASH Cash (Account Management) 1% $3,000 Stabil…" at bounding box center [279, 137] width 508 height 360
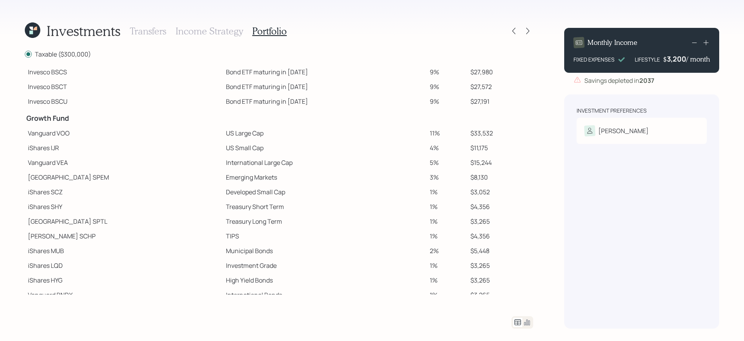
click at [524, 199] on td "$4,356" at bounding box center [500, 206] width 66 height 15
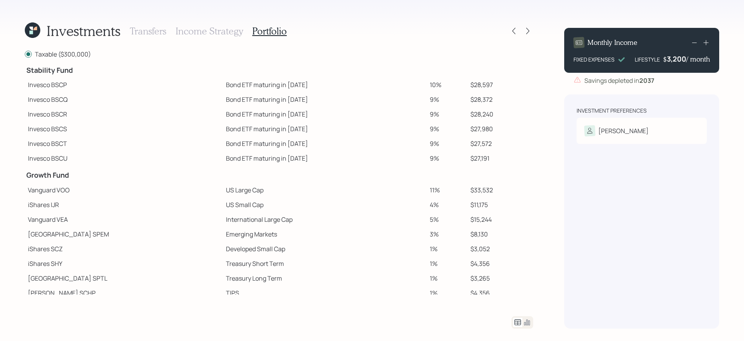
scroll to position [53, 0]
click at [530, 30] on icon at bounding box center [528, 31] width 8 height 8
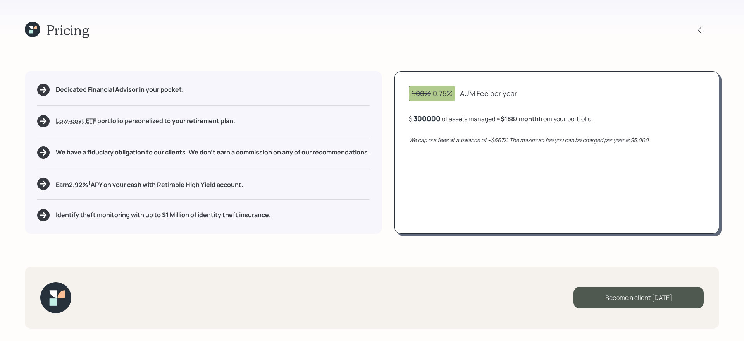
click at [428, 118] on div "300000" at bounding box center [426, 118] width 27 height 9
click at [466, 220] on div "1.00% 0.75% AUM Fee per year $ 275,000 of assets managed ≈ $172 / month from yo…" at bounding box center [556, 152] width 325 height 163
click at [236, 184] on h5 "Earn 2.92 % † APY on your cash with Retirable High Yield account." at bounding box center [149, 184] width 187 height 10
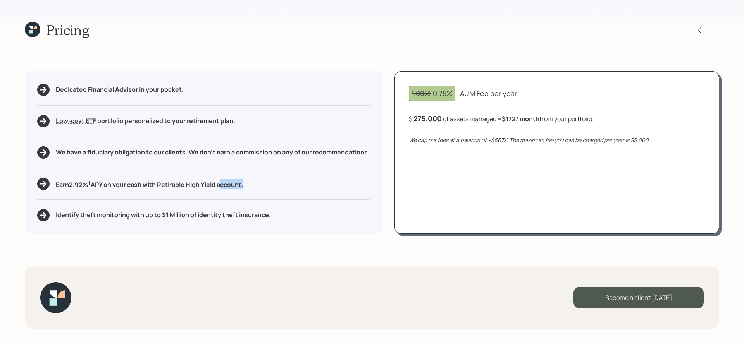
click at [236, 184] on h5 "Earn 2.92 % † APY on your cash with Retirable High Yield account." at bounding box center [149, 184] width 187 height 10
click at [189, 217] on h5 "Identify theft monitoring with up to $1 Million of identity theft insurance." at bounding box center [163, 214] width 215 height 7
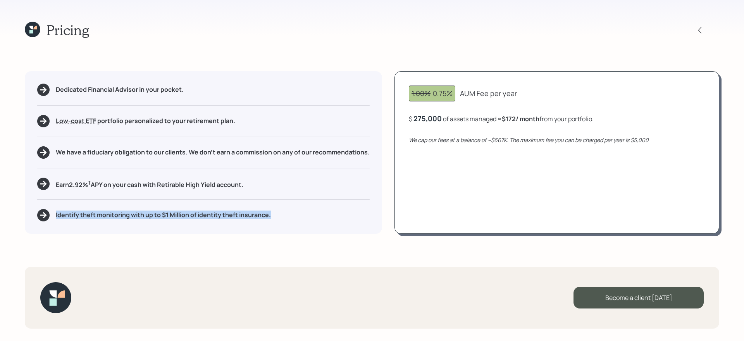
click at [189, 217] on h5 "Identify theft monitoring with up to $1 Million of identity theft insurance." at bounding box center [163, 214] width 215 height 7
click at [224, 249] on div "Pricing Dedicated Financial Advisor in your pocket. Low-cost ETF Retirable uses…" at bounding box center [372, 170] width 744 height 341
click at [192, 184] on h5 "Earn 2.92 % † APY on your cash with Retirable High Yield account." at bounding box center [149, 184] width 187 height 10
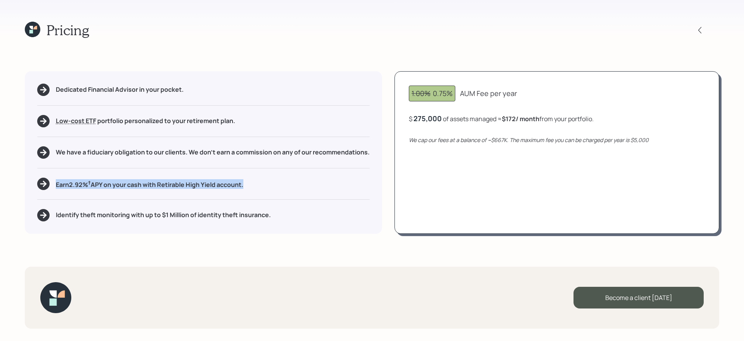
click at [192, 184] on h5 "Earn 2.92 % † APY on your cash with Retirable High Yield account." at bounding box center [149, 184] width 187 height 10
click at [250, 256] on div "Pricing Dedicated Financial Advisor in your pocket. Low-cost ETF Retirable uses…" at bounding box center [372, 170] width 744 height 341
click at [205, 222] on div "Dedicated Financial Advisor in your pocket. Low-cost ETF Retirable uses diversi…" at bounding box center [203, 152] width 357 height 163
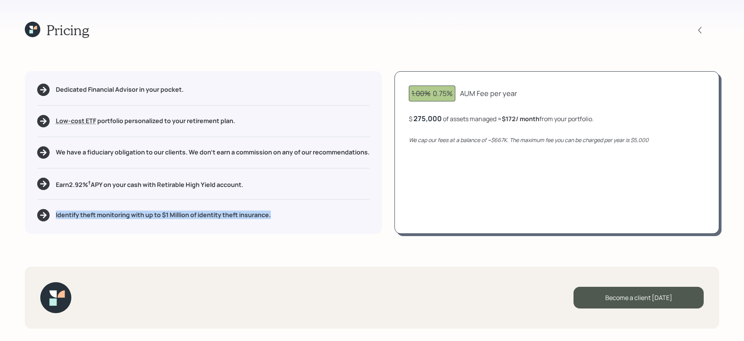
click at [205, 222] on div "Dedicated Financial Advisor in your pocket. Low-cost ETF Retirable uses diversi…" at bounding box center [203, 152] width 357 height 163
click at [216, 186] on h5 "Earn 2.92 % † APY on your cash with Retirable High Yield account." at bounding box center [149, 184] width 187 height 10
click at [322, 243] on div "Pricing Dedicated Financial Advisor in your pocket. Low-cost ETF Retirable uses…" at bounding box center [372, 170] width 744 height 341
click at [242, 217] on h5 "Identify theft monitoring with up to $1 Million of identity theft insurance." at bounding box center [163, 214] width 215 height 7
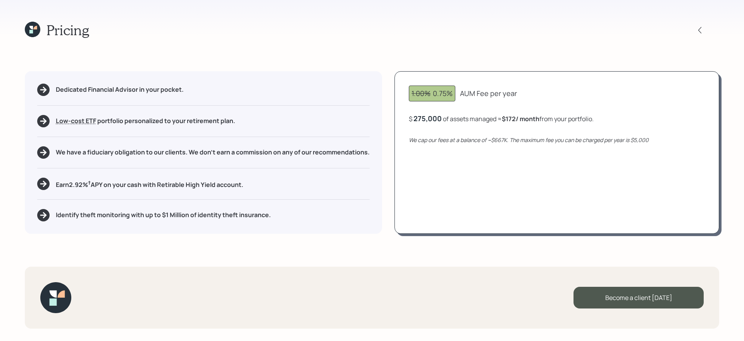
click at [213, 215] on h5 "Identify theft monitoring with up to $1 Million of identity theft insurance." at bounding box center [163, 214] width 215 height 7
click at [227, 235] on div "Pricing Dedicated Financial Advisor in your pocket. Low-cost ETF Retirable uses…" at bounding box center [372, 170] width 744 height 341
click at [502, 141] on icon "We cap our fees at a balance of ~$667K. The maximum fee you can be charged per …" at bounding box center [529, 139] width 240 height 7
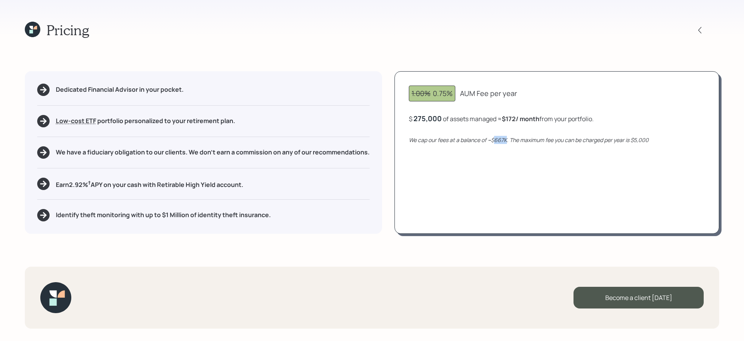
click at [502, 141] on icon "We cap our fees at a balance of ~$667K. The maximum fee you can be charged per …" at bounding box center [529, 139] width 240 height 7
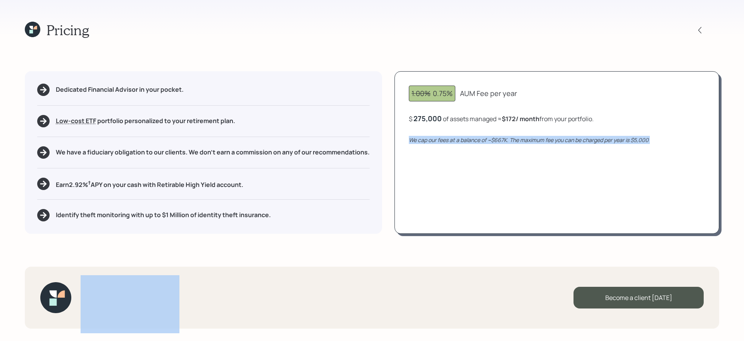
click at [502, 141] on icon "We cap our fees at a balance of ~$667K. The maximum fee you can be charged per …" at bounding box center [529, 139] width 240 height 7
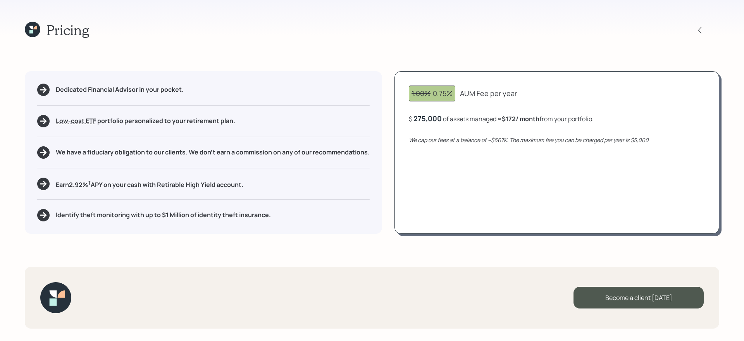
click at [435, 117] on div "275,000" at bounding box center [427, 118] width 28 height 9
click at [435, 117] on div "275000" at bounding box center [426, 118] width 26 height 9
click at [479, 215] on div "1.00% 0.75% Base AUM Fee per year $ 2,000,000 of assets managed ≈ $417 / month …" at bounding box center [556, 152] width 325 height 163
drag, startPoint x: 610, startPoint y: 121, endPoint x: 652, endPoint y: 122, distance: 41.4
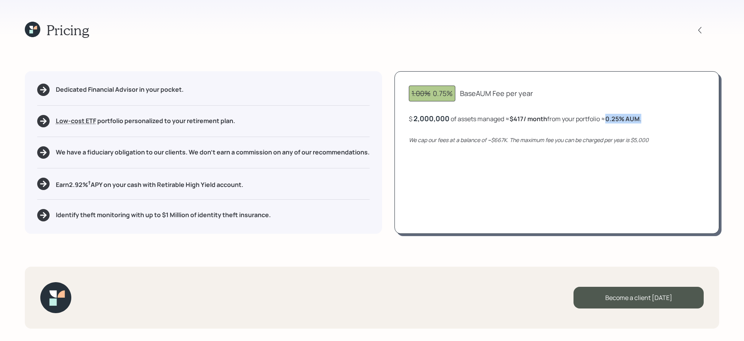
click at [569, 122] on div "$ 2,000,000 of assets managed ≈ $417 / month from your portfolio ≈ 0.25 % AUM ." at bounding box center [557, 119] width 296 height 10
click at [559, 220] on div "1.00% 0.75% Base AUM Fee per year $ 2,000,000 of assets managed ≈ $417 / month …" at bounding box center [556, 152] width 325 height 163
click at [429, 120] on div "2,000,000" at bounding box center [431, 118] width 36 height 9
click at [429, 120] on div "20027542750000000" at bounding box center [450, 118] width 75 height 9
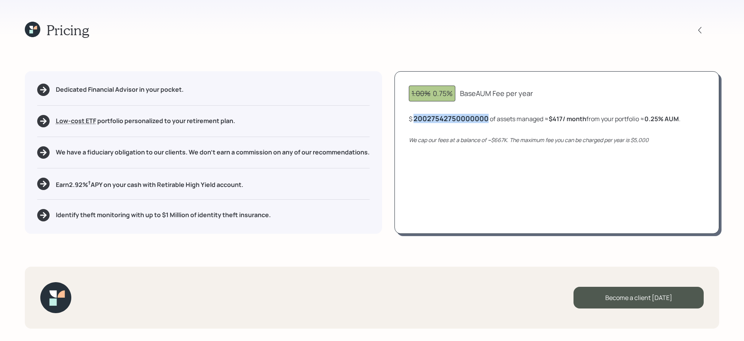
click at [429, 120] on div "20027542750000000" at bounding box center [450, 118] width 75 height 9
click at [479, 191] on div "1.00% 0.75% Base AUM Fee per year $ 275000 of assets managed ≈ $417 / month fro…" at bounding box center [556, 152] width 325 height 163
click at [34, 29] on icon at bounding box center [32, 29] width 15 height 15
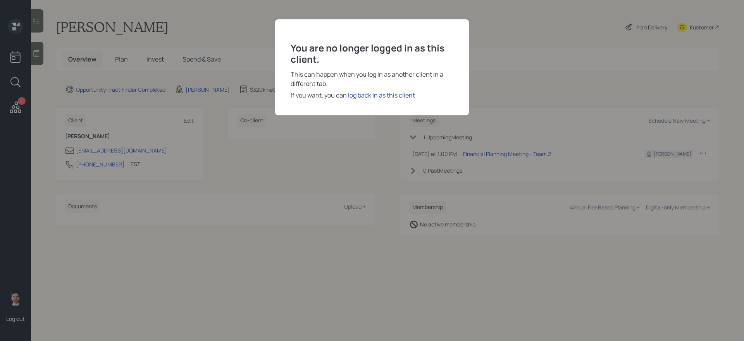
click at [406, 98] on div "log back in as this client" at bounding box center [381, 95] width 67 height 9
